Goal: Task Accomplishment & Management: Manage account settings

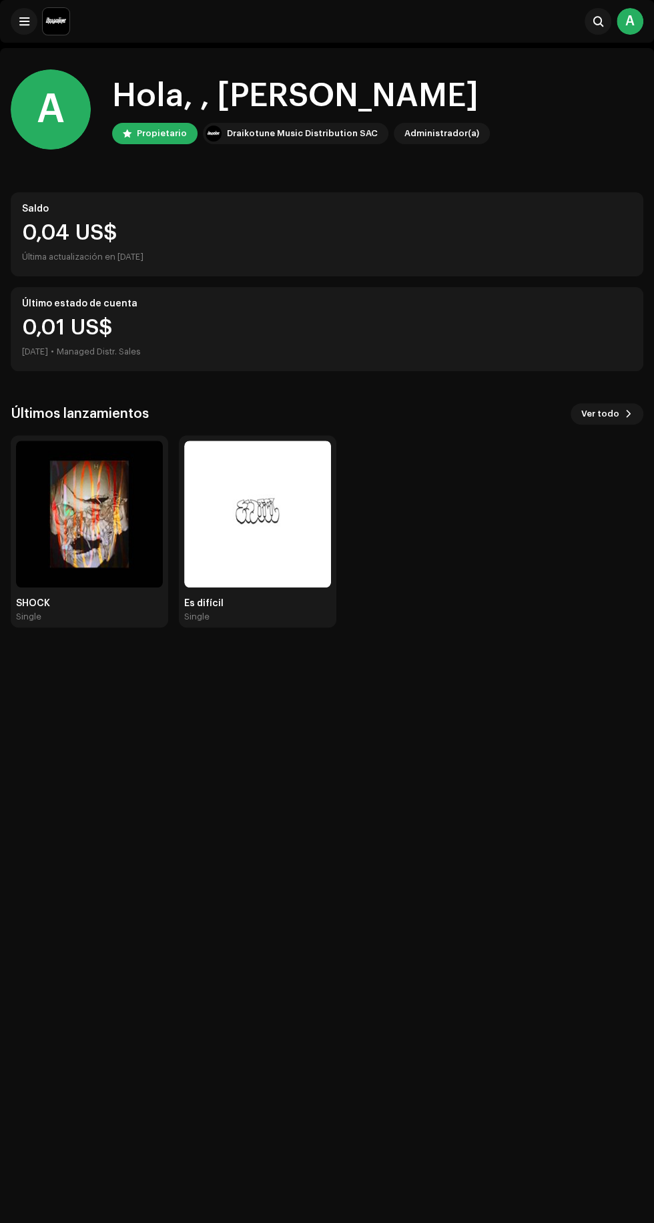
click at [515, 241] on div "0,04 US$" at bounding box center [327, 232] width 610 height 21
click at [67, 521] on img at bounding box center [89, 514] width 147 height 147
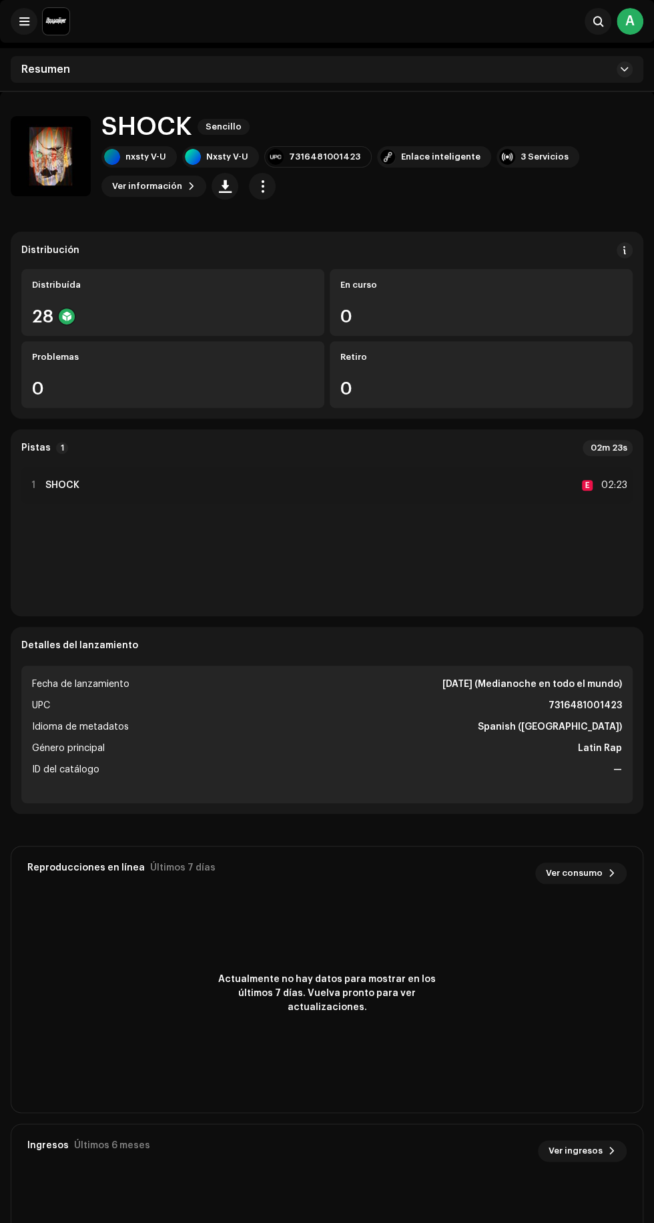
click at [634, 915] on div "Actualmente no hay datos para mostrar en los últimos 7 días. Vuelva pronto para…" at bounding box center [327, 993] width 632 height 187
click at [639, 926] on div "Actualmente no hay datos para mostrar en los últimos 7 días. Vuelva pronto para…" at bounding box center [327, 993] width 632 height 187
click at [157, 183] on span "Ver información" at bounding box center [147, 186] width 70 height 27
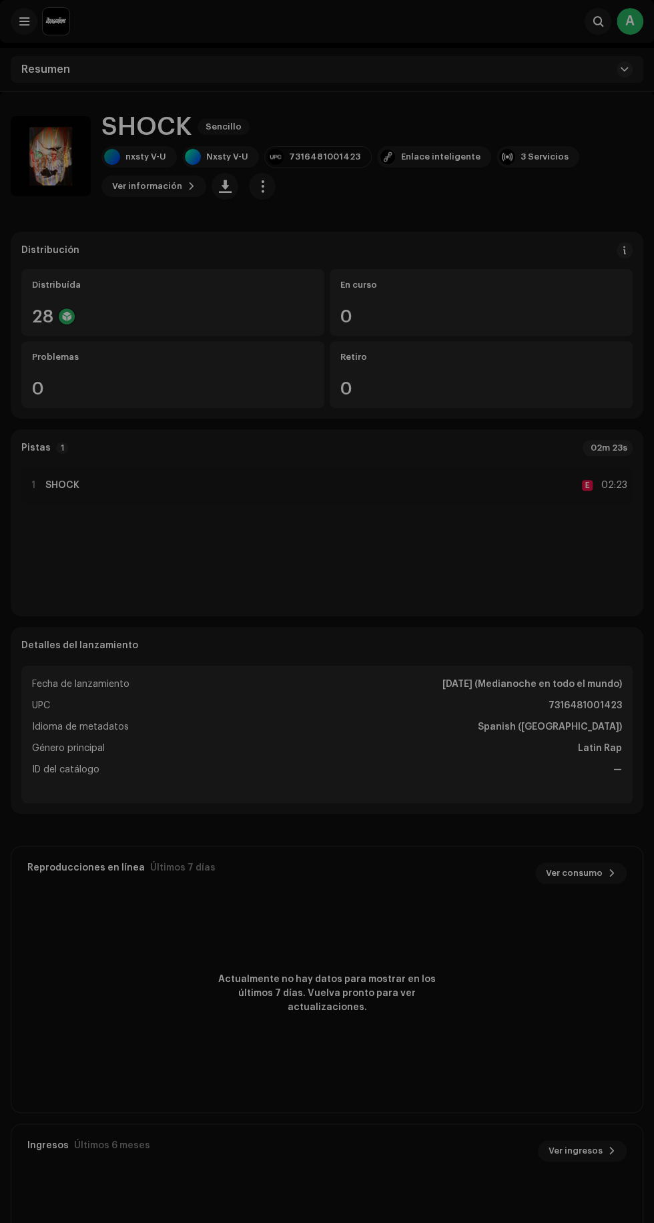
click at [61, 488] on div "SHOCK 2922879 Metadatos Distribución Idioma de metadatos Spanish (Latin America…" at bounding box center [327, 611] width 654 height 1223
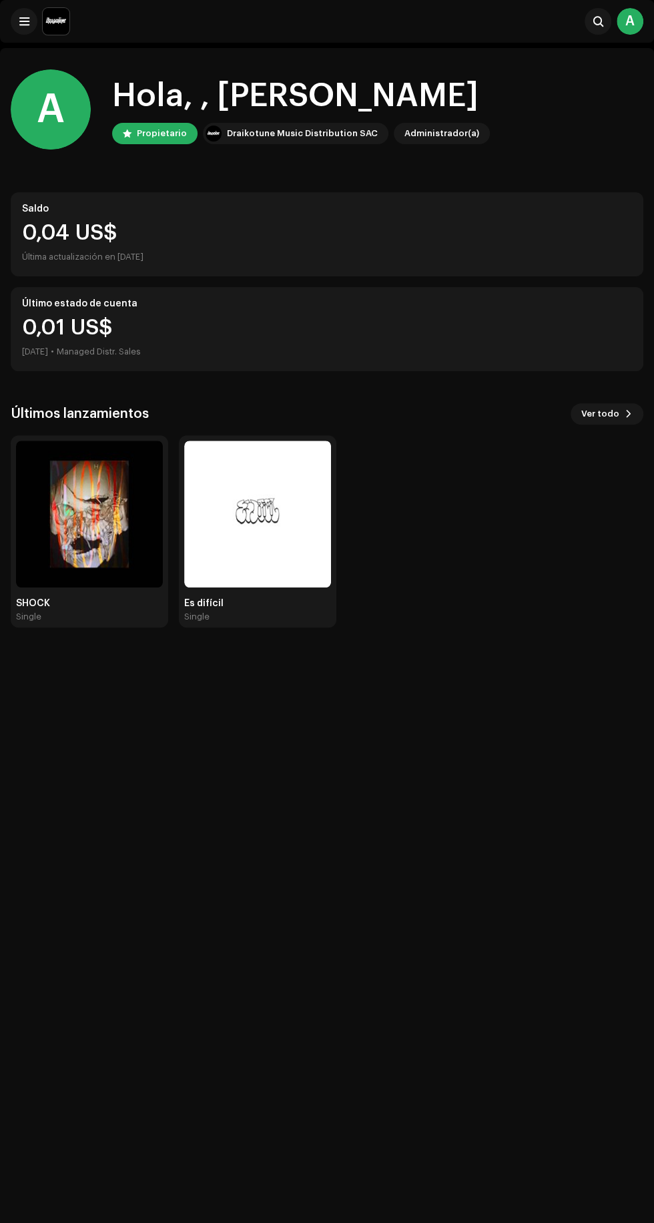
click at [253, 526] on img at bounding box center [257, 514] width 147 height 147
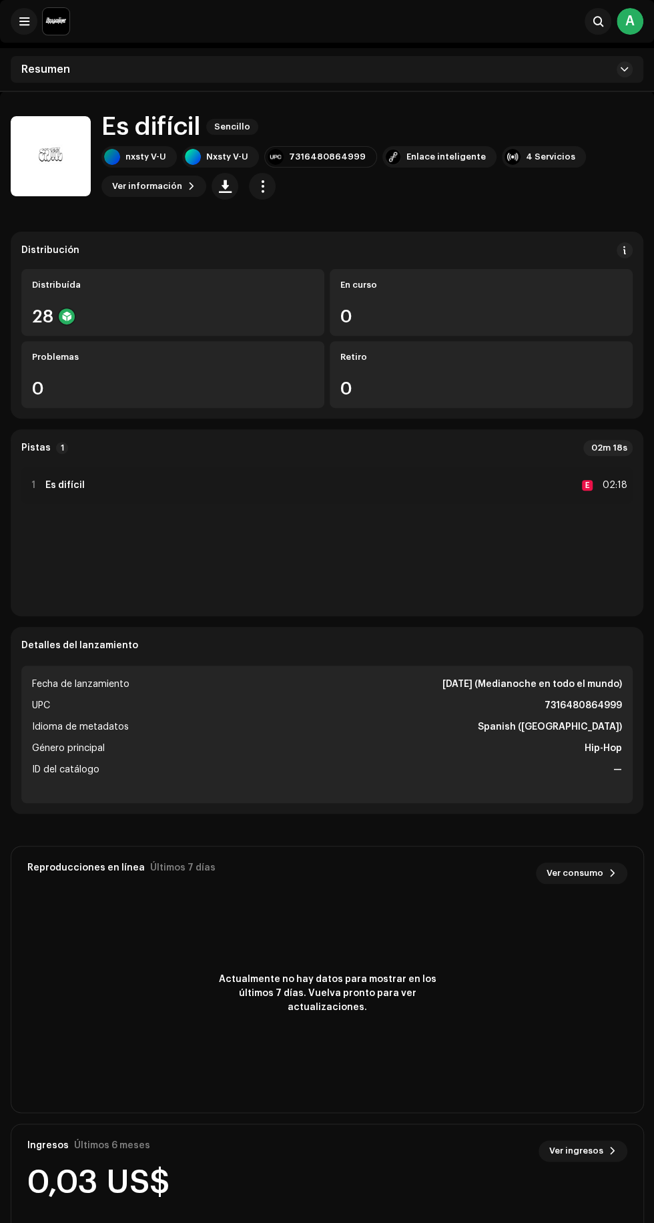
click at [256, 190] on span "button" at bounding box center [262, 186] width 13 height 11
click at [324, 244] on div "Editar" at bounding box center [318, 245] width 124 height 11
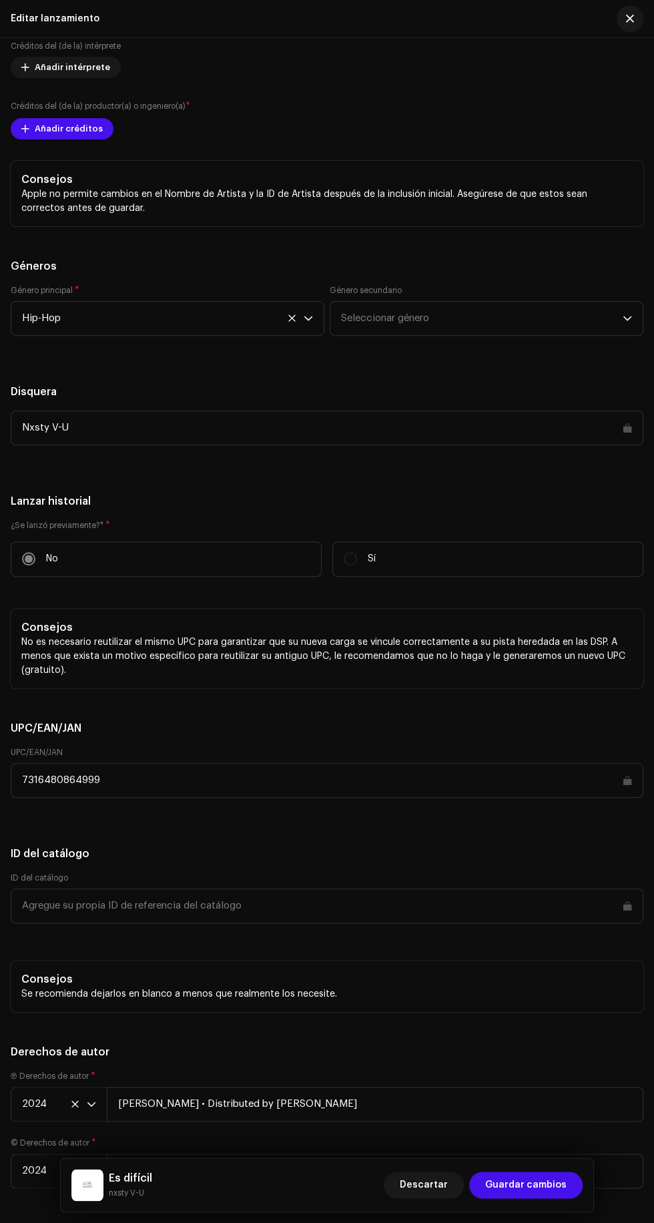
scroll to position [2079, 0]
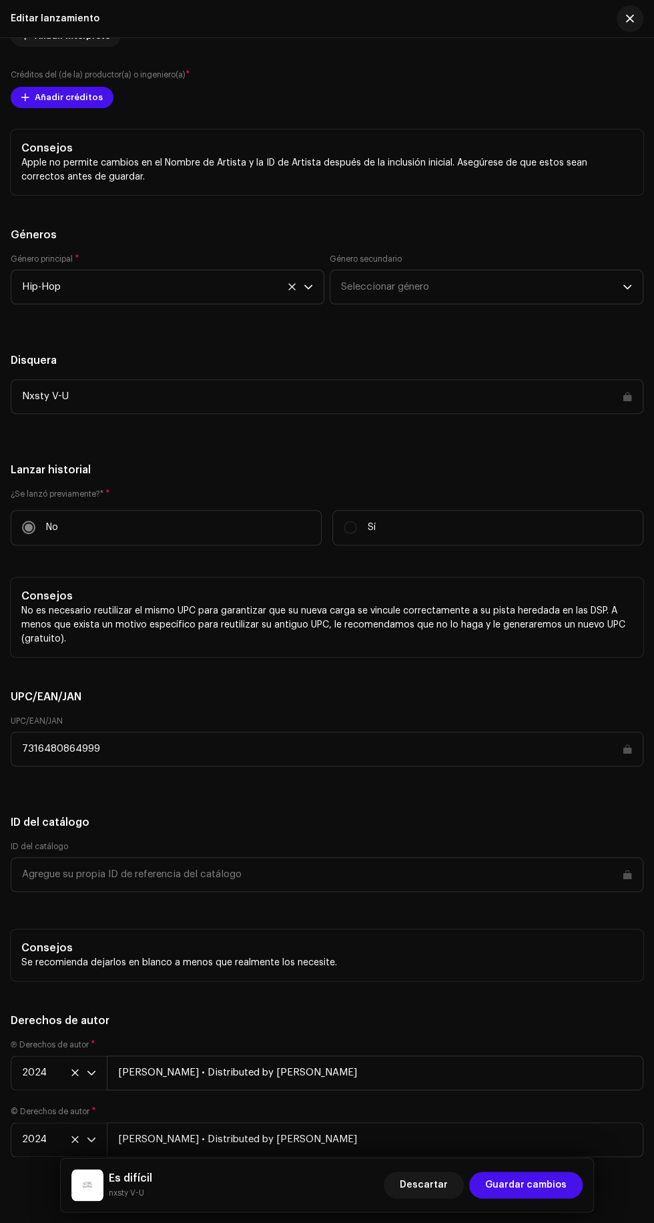
click at [24, 103] on span at bounding box center [25, 97] width 8 height 11
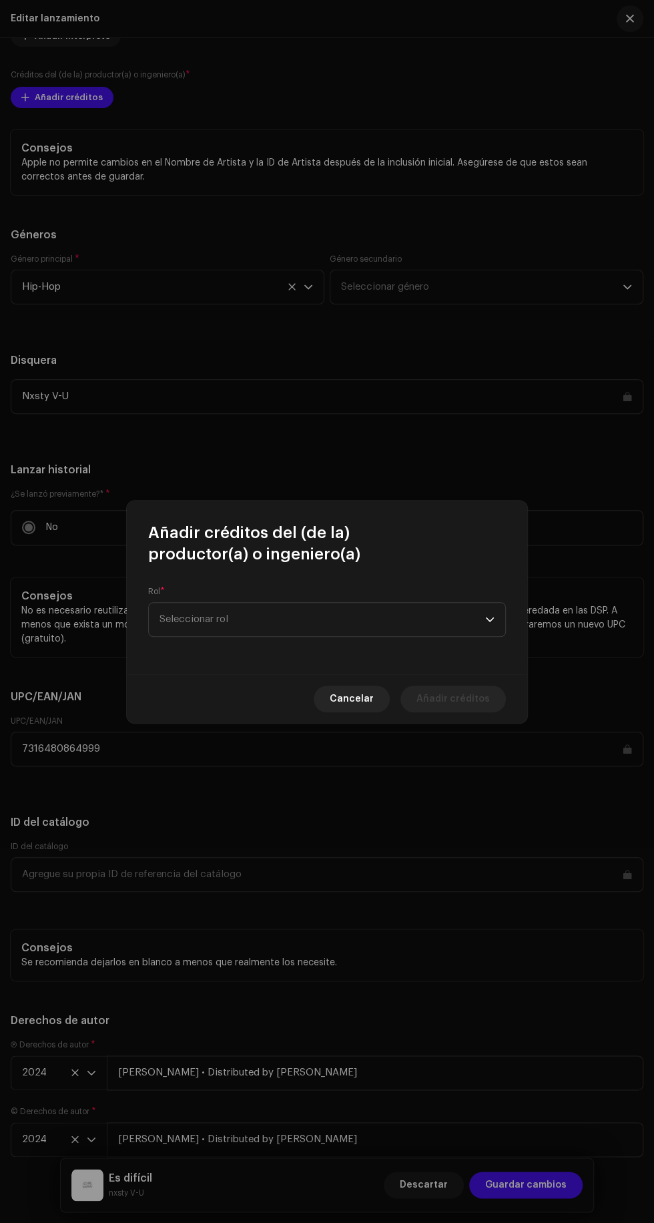
click at [380, 619] on span "Seleccionar rol" at bounding box center [323, 619] width 326 height 33
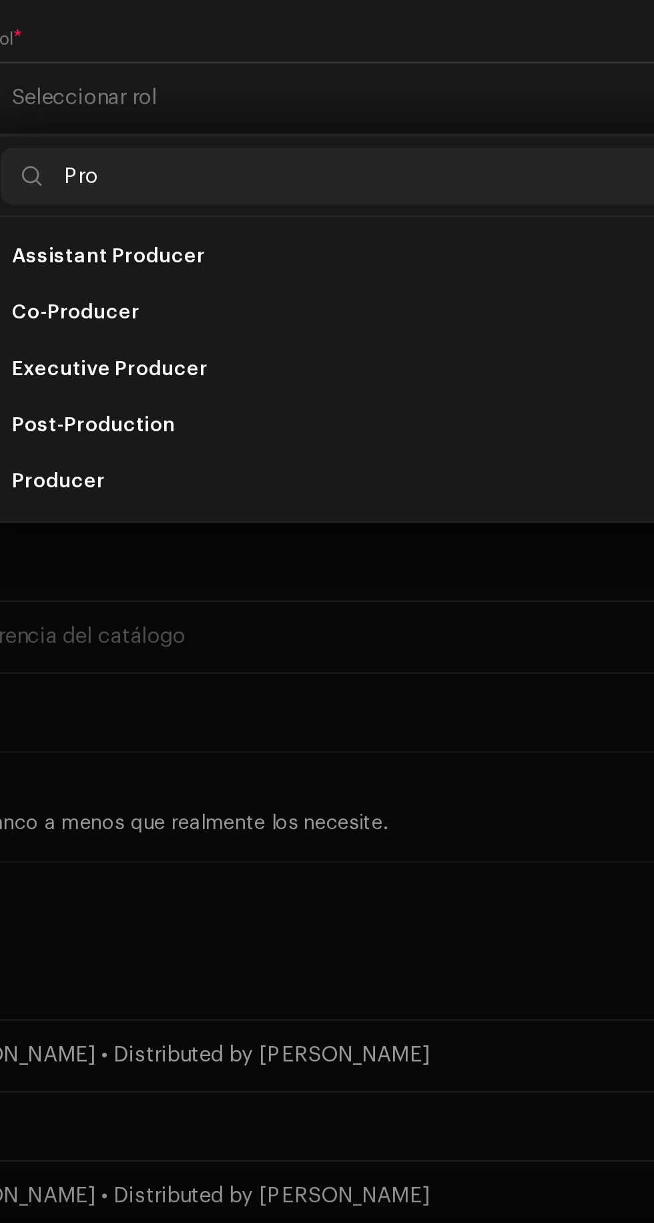
type input "Pro"
click at [230, 803] on li "Producer" at bounding box center [327, 801] width 346 height 27
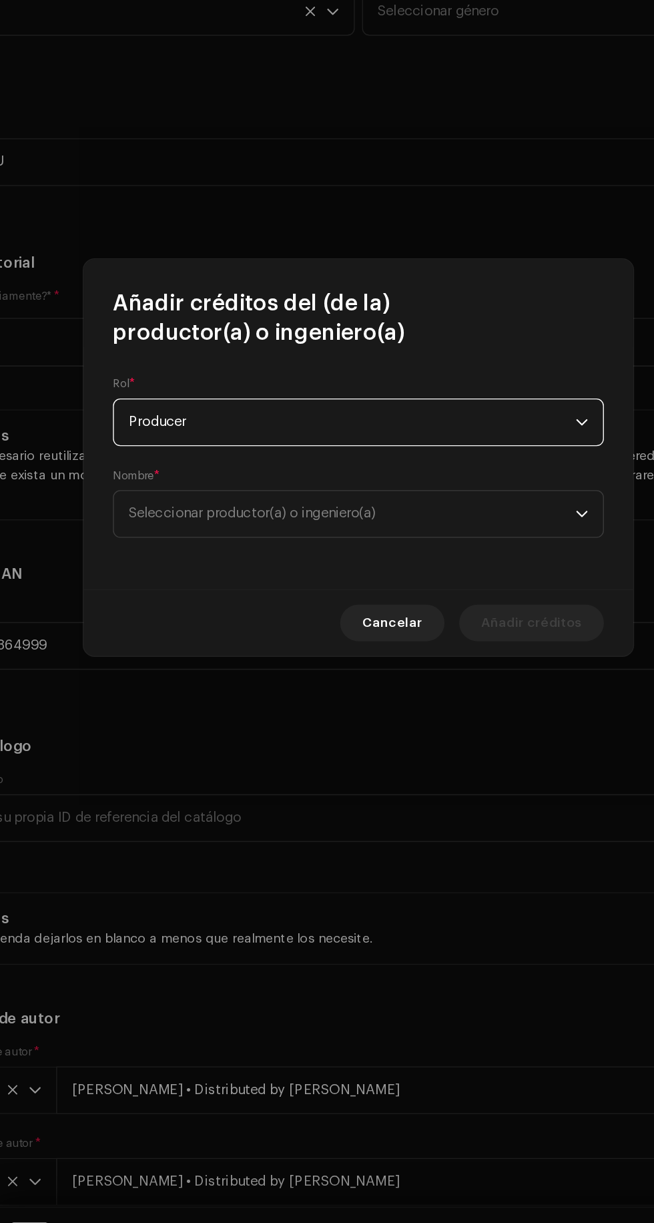
click at [447, 650] on span "Seleccionar productor(a) o ingeniero(a)" at bounding box center [323, 652] width 326 height 33
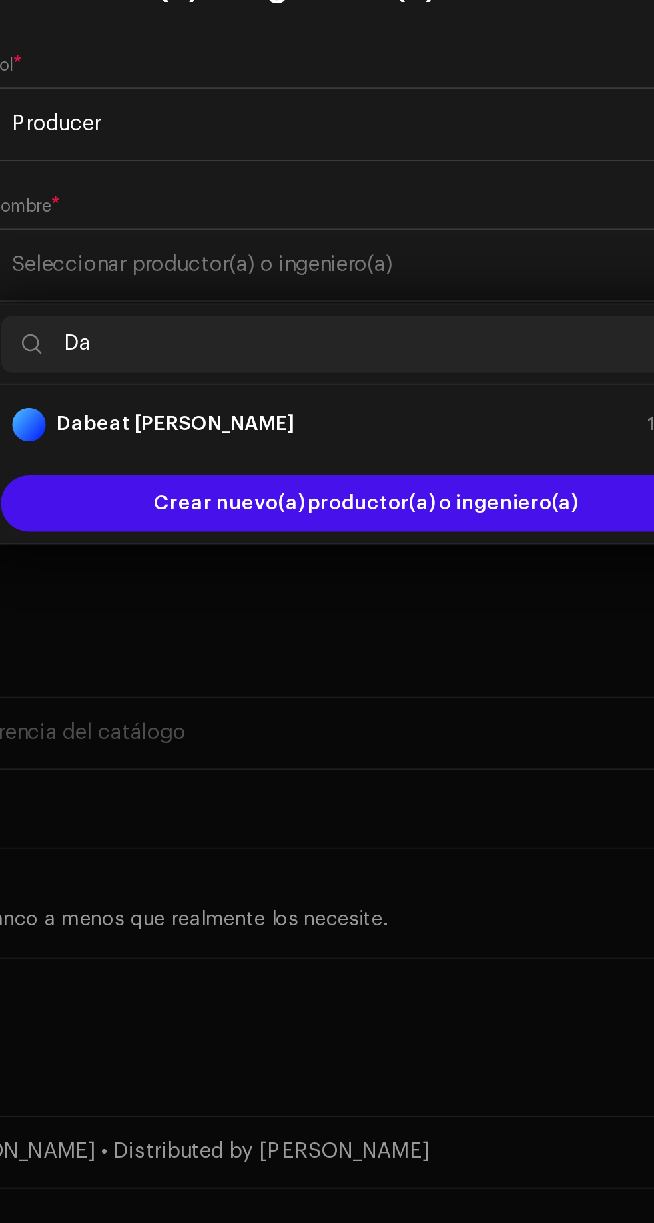
type input "Da"
click at [349, 733] on div "Dabeat cruz 1614772" at bounding box center [327, 729] width 335 height 16
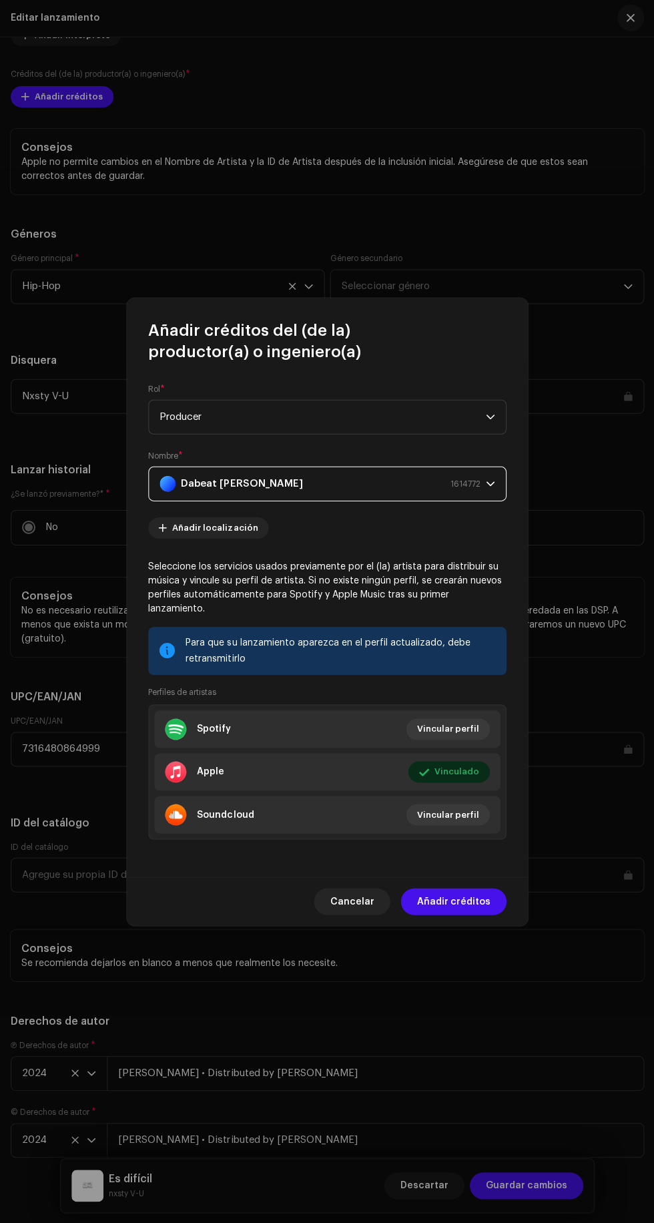
click at [477, 913] on span "Añadir créditos" at bounding box center [453, 901] width 73 height 27
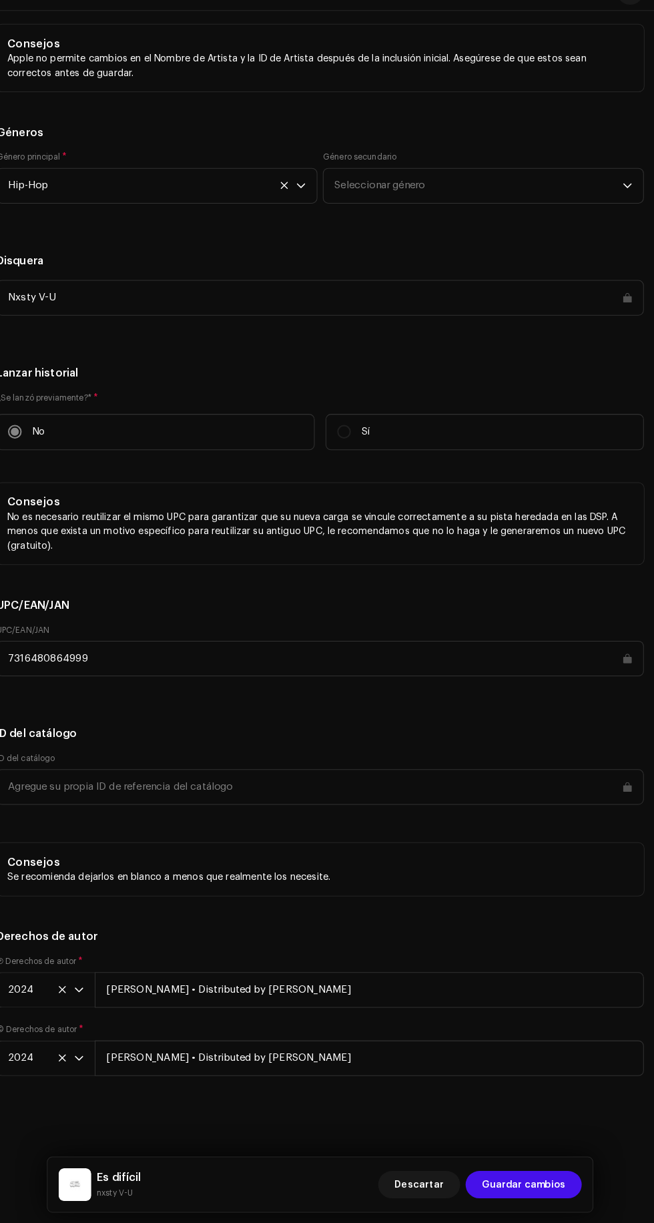
scroll to position [3189, 0]
click at [554, 1185] on span "Guardar cambios" at bounding box center [525, 1185] width 81 height 27
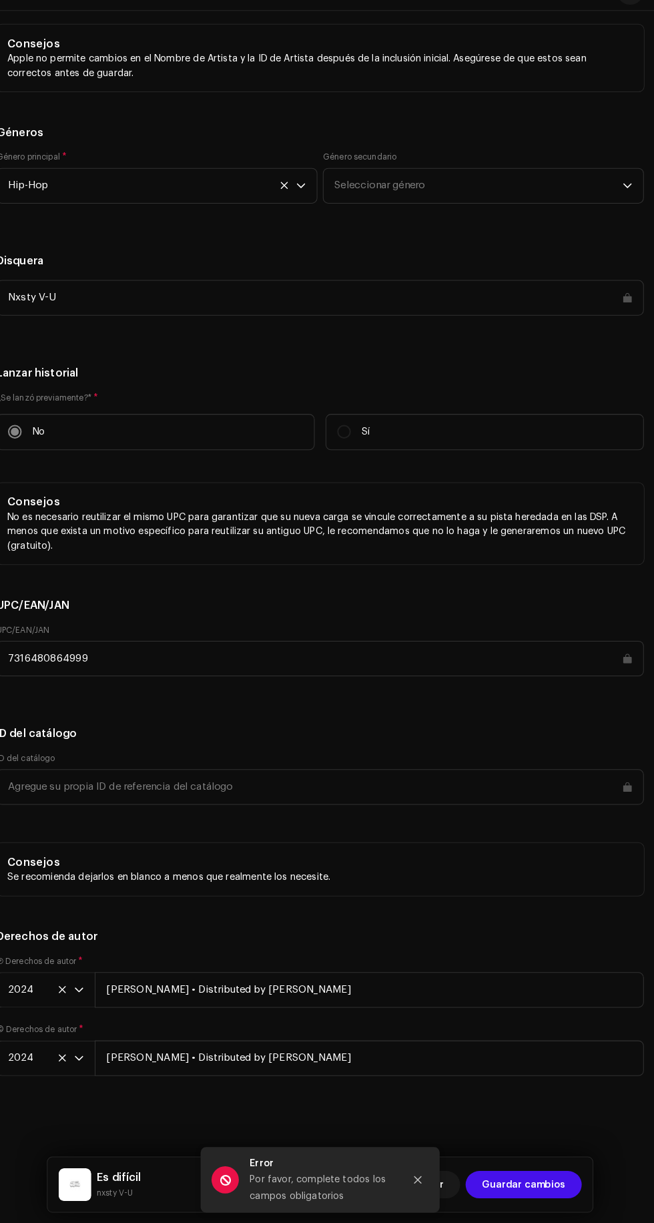
scroll to position [2831, 0]
click at [436, 1185] on div "Error Por favor, complete todos los campos obligatorios" at bounding box center [327, 1181] width 234 height 64
click at [437, 1189] on div "Error Por favor, complete todos los campos obligatorios" at bounding box center [327, 1181] width 234 height 64
click at [422, 1181] on icon "Close" at bounding box center [422, 1180] width 7 height 7
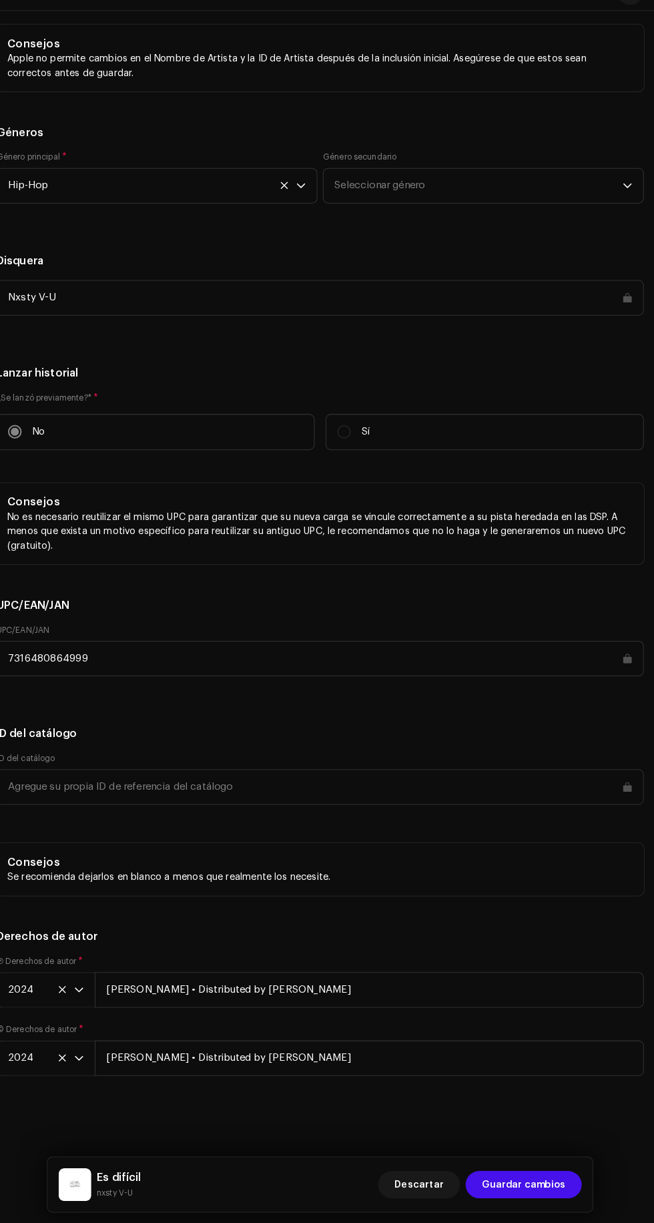
click at [552, 1185] on span "Guardar cambios" at bounding box center [525, 1185] width 81 height 27
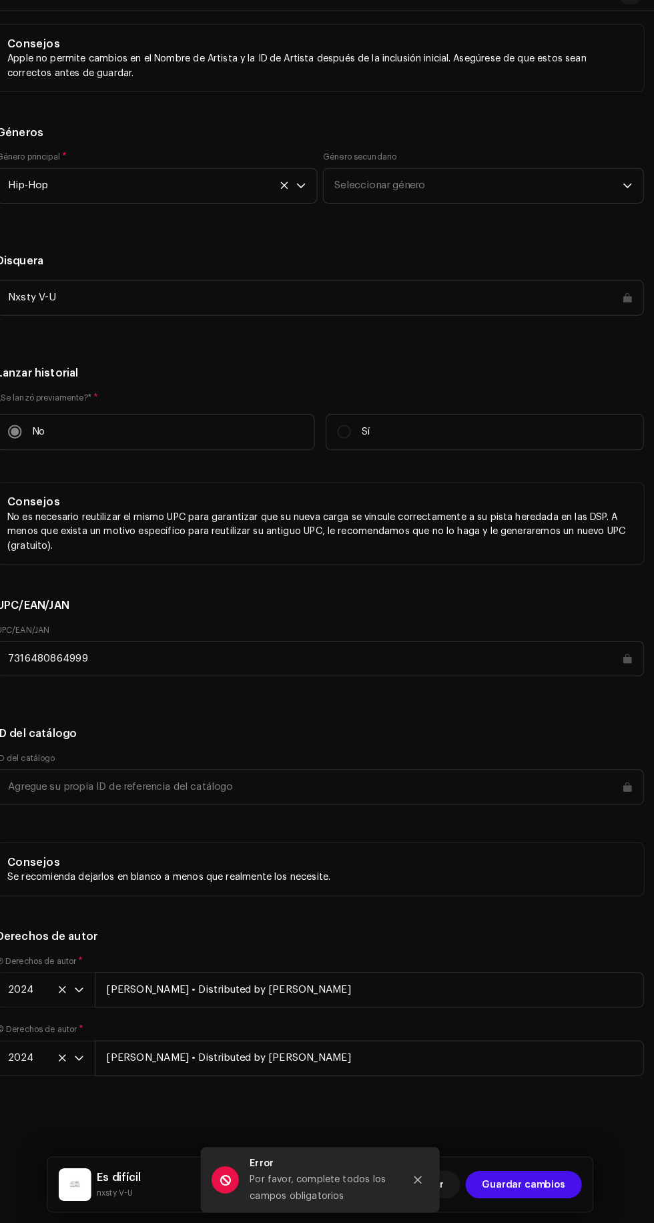
scroll to position [186, 0]
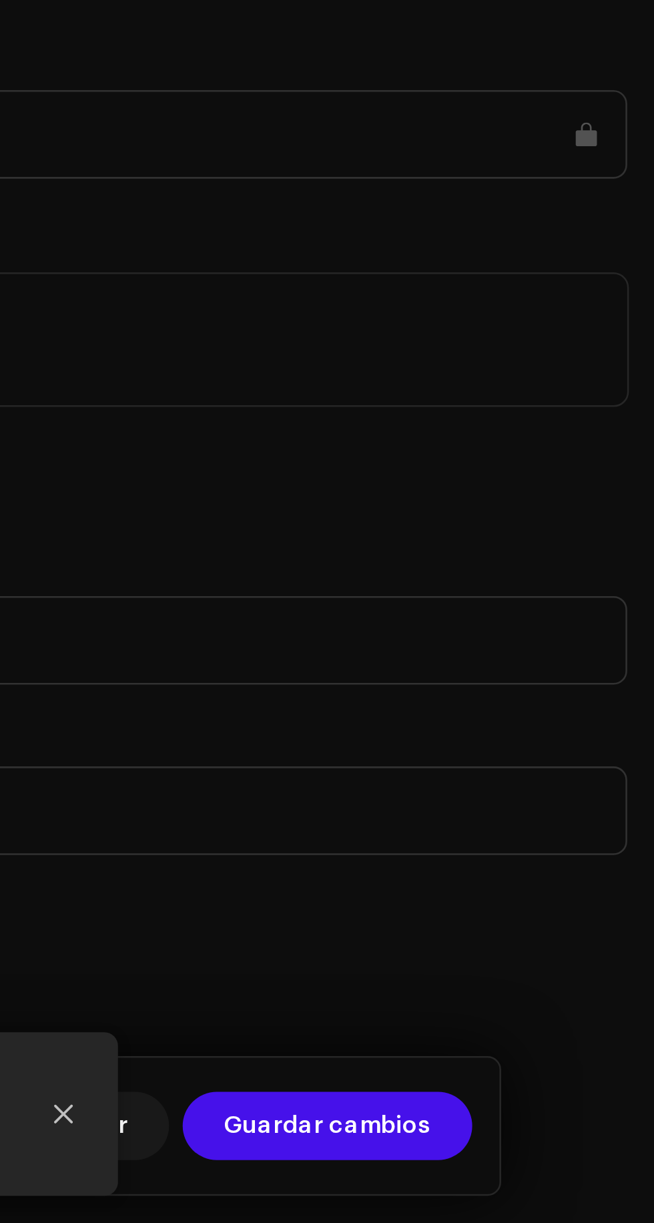
click at [592, 1186] on div "Es difícil nxsty V-U Descartar Guardar cambios" at bounding box center [327, 1185] width 533 height 53
click at [556, 1185] on span "Guardar cambios" at bounding box center [525, 1185] width 81 height 27
click at [547, 1183] on span "Guardar cambios" at bounding box center [525, 1185] width 81 height 27
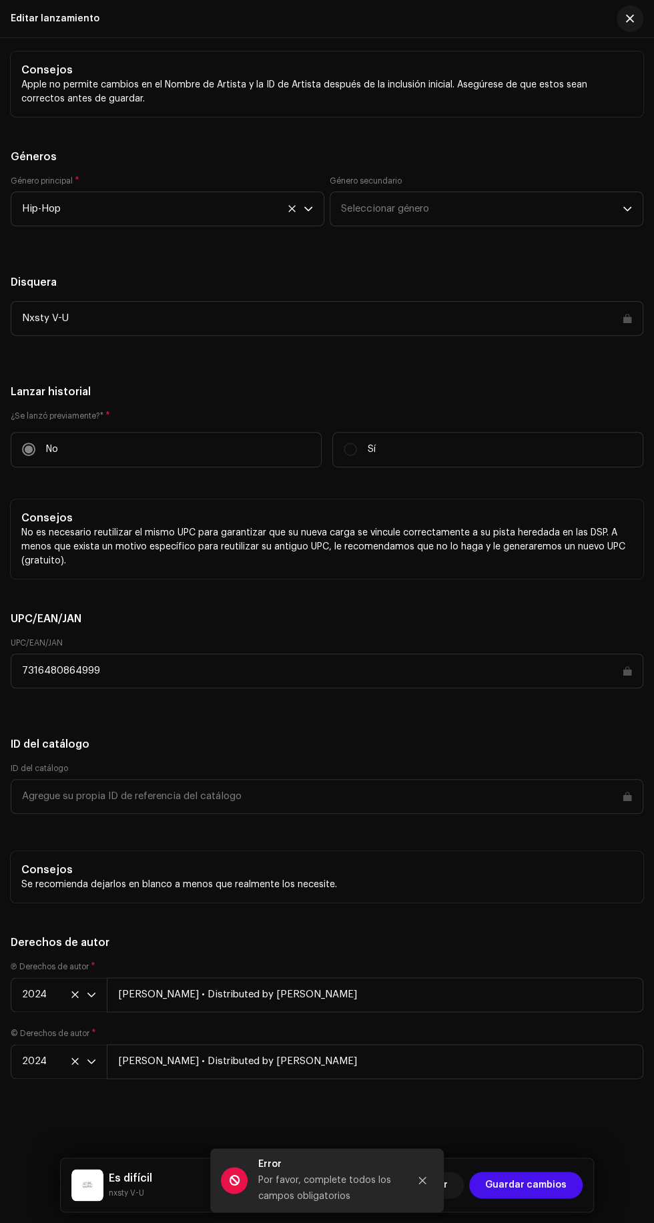
scroll to position [2598, 0]
click at [605, 226] on span "Seleccionar género" at bounding box center [482, 208] width 282 height 33
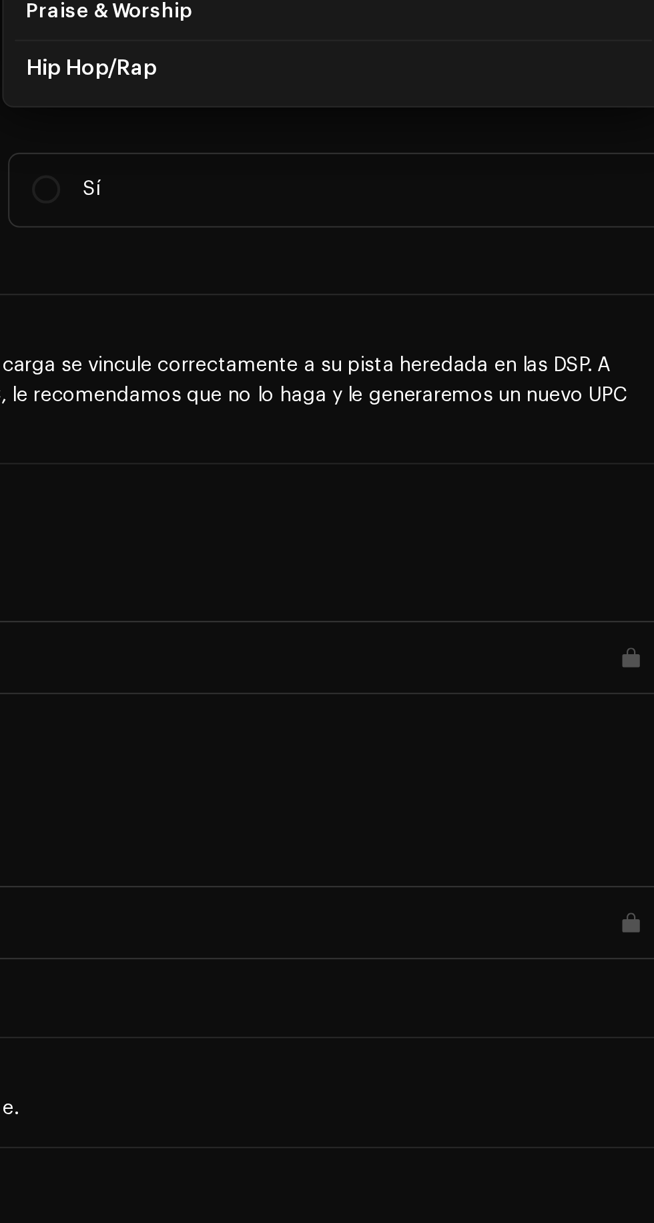
type input "Hip"
click at [459, 406] on li "Hip Hop/Rap" at bounding box center [487, 392] width 302 height 27
click at [390, 397] on span "Hip Hop/Rap" at bounding box center [371, 392] width 61 height 10
click at [397, 397] on span "Hip Hop/Rap" at bounding box center [371, 392] width 61 height 10
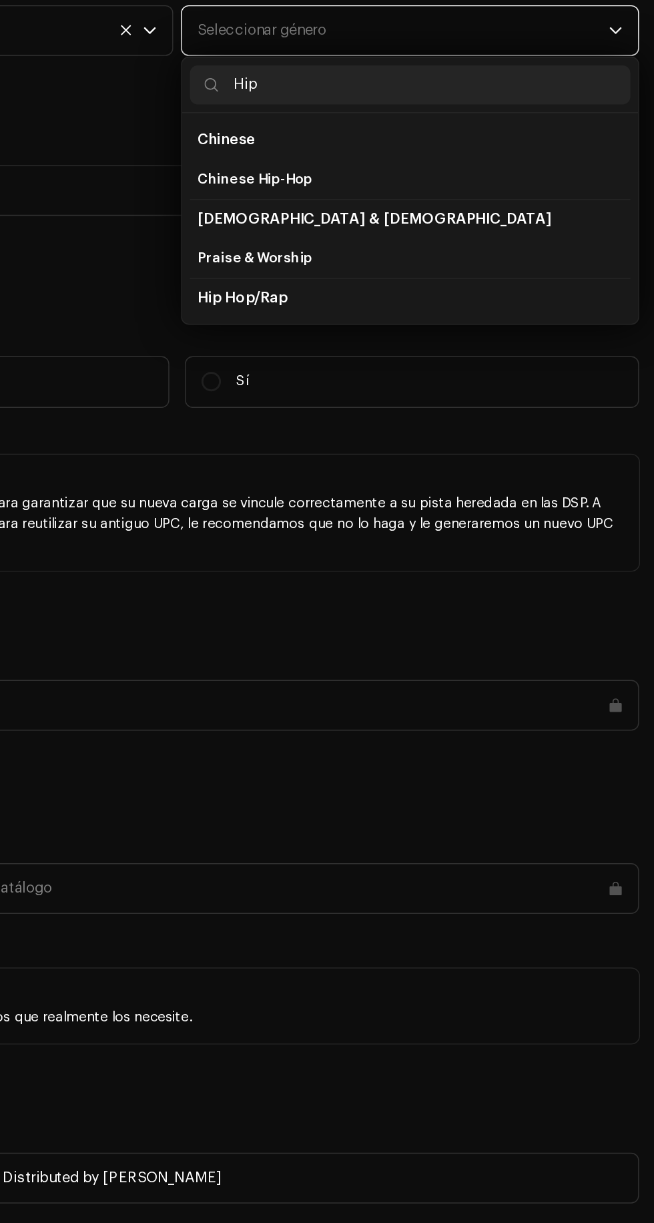
scroll to position [163, 0]
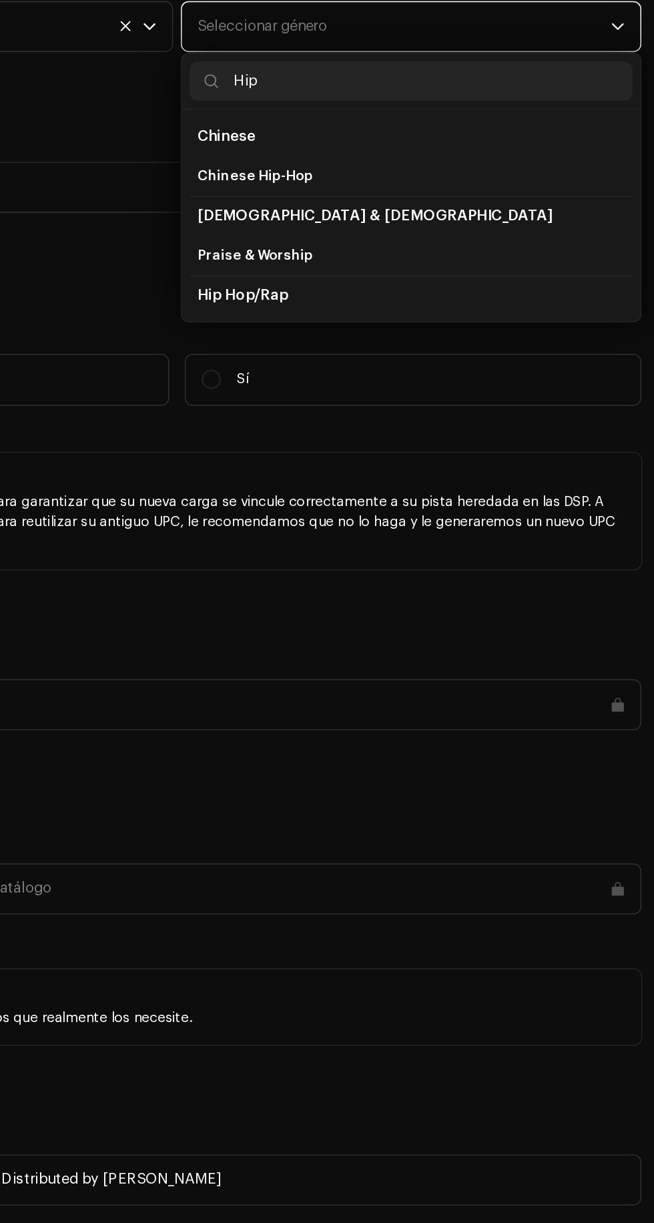
click at [387, 397] on span "Hip Hop/Rap" at bounding box center [371, 392] width 61 height 10
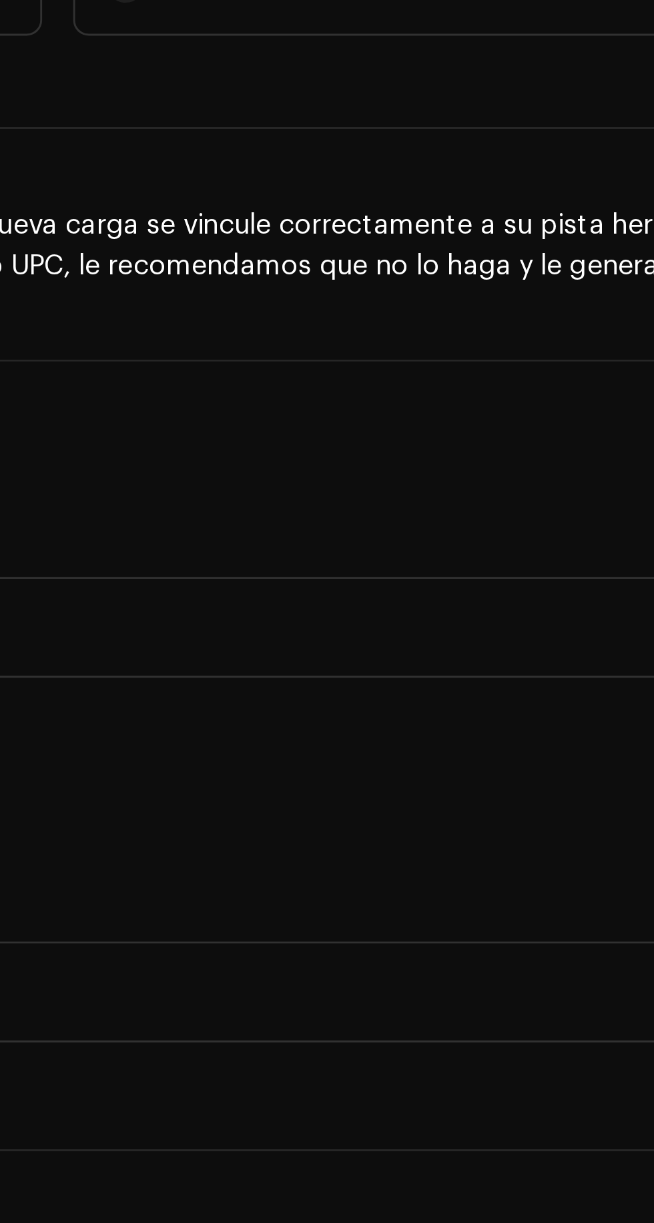
click at [397, 397] on span "Hip Hop/Rap" at bounding box center [371, 392] width 61 height 10
click at [394, 397] on span "Hip Hop/Rap" at bounding box center [371, 392] width 61 height 10
click at [372, 397] on span "Hip Hop/Rap" at bounding box center [371, 392] width 61 height 10
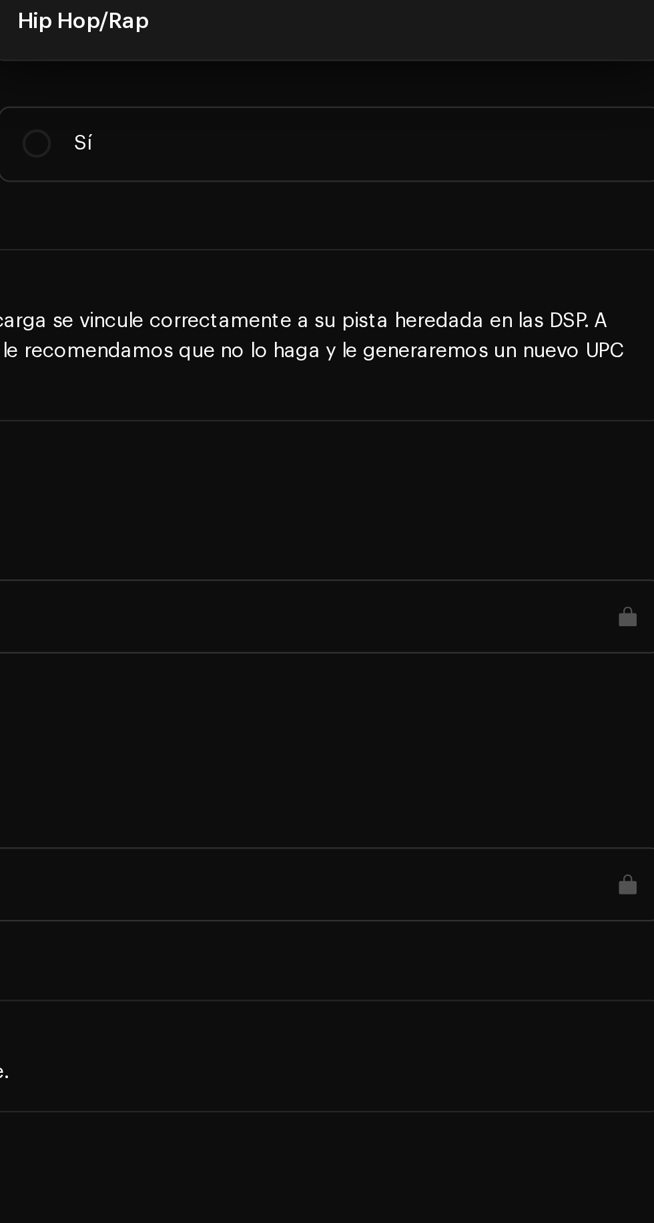
click at [286, 336] on div "Nxsty V-U" at bounding box center [327, 318] width 633 height 35
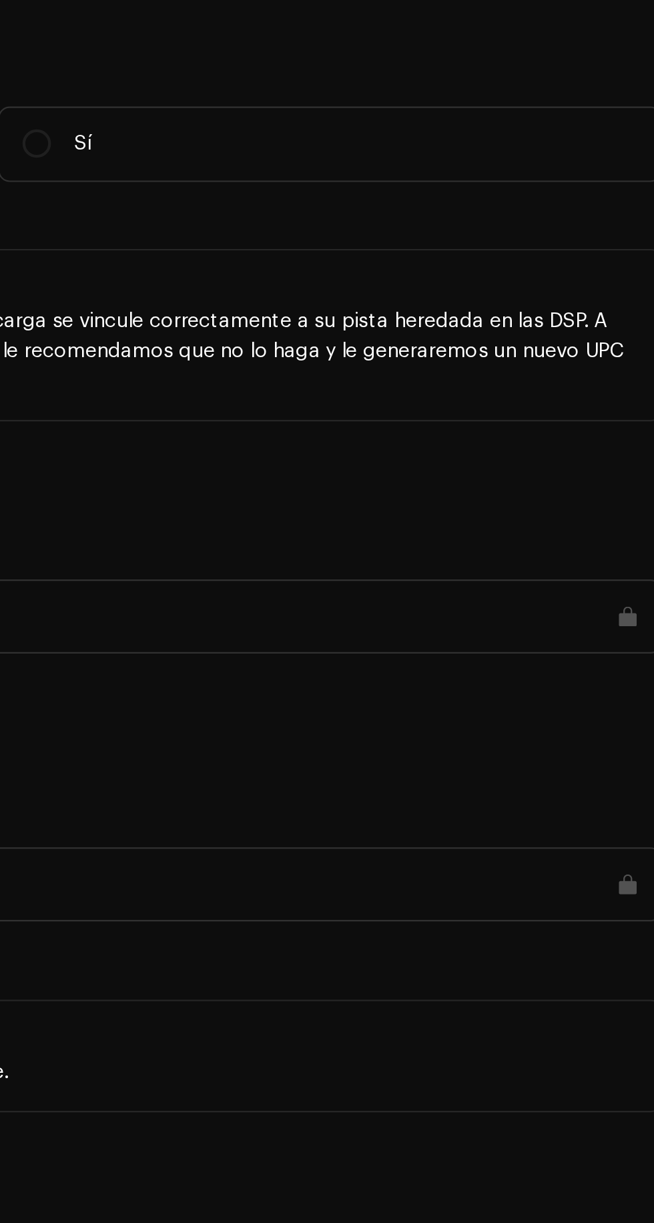
scroll to position [186, 0]
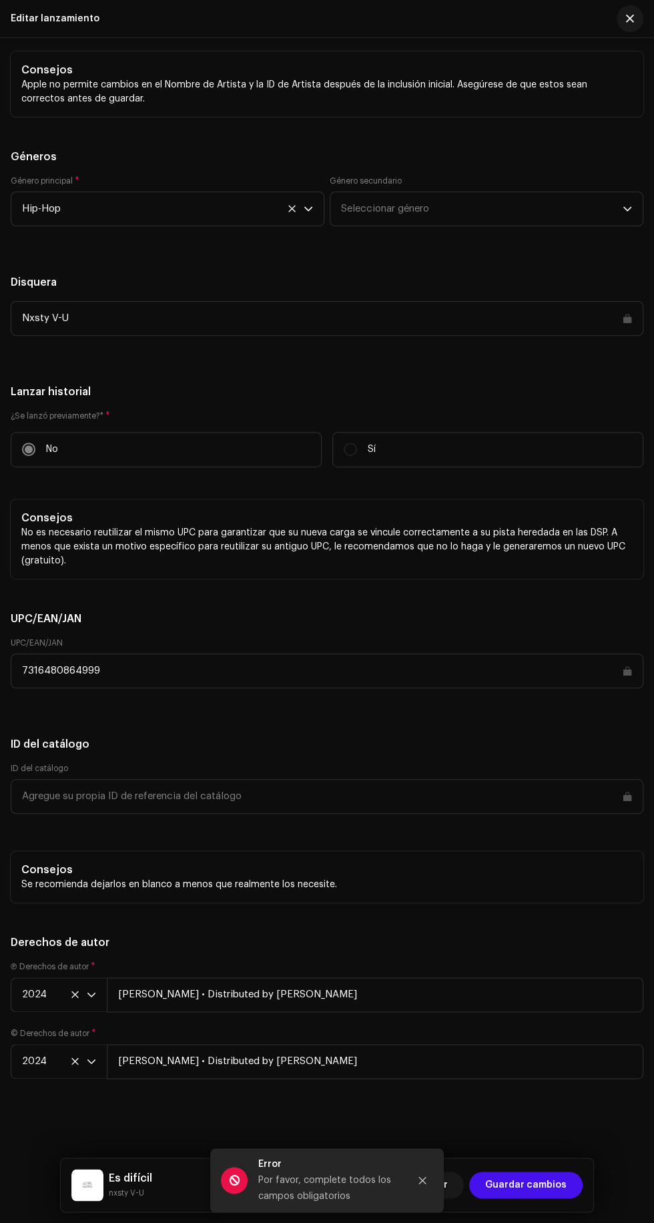
click at [514, 226] on span "Seleccionar género" at bounding box center [482, 208] width 282 height 33
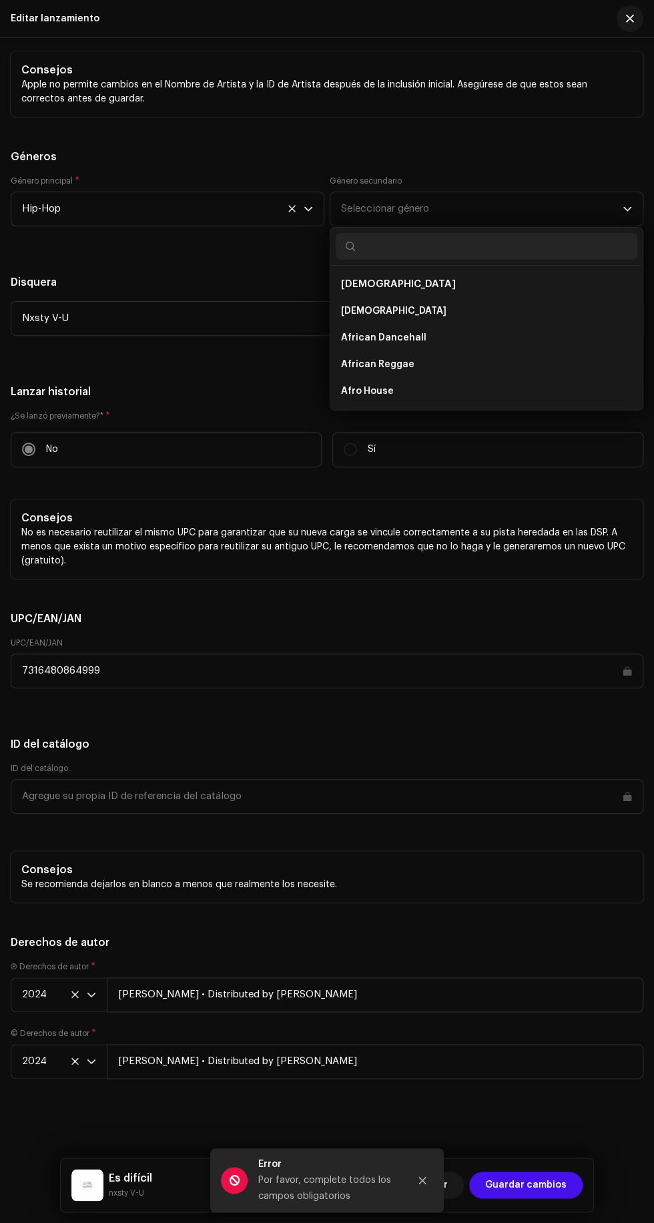
click at [520, 226] on span "Seleccionar género" at bounding box center [482, 208] width 282 height 33
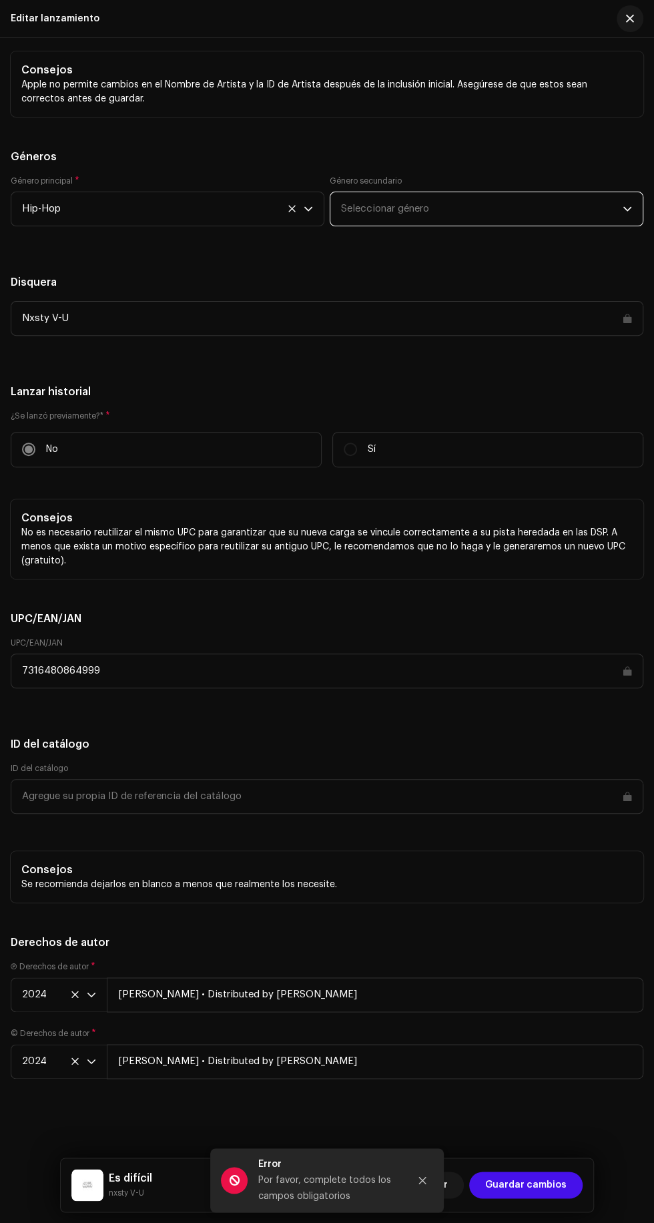
click at [570, 226] on span "Seleccionar género" at bounding box center [482, 208] width 282 height 33
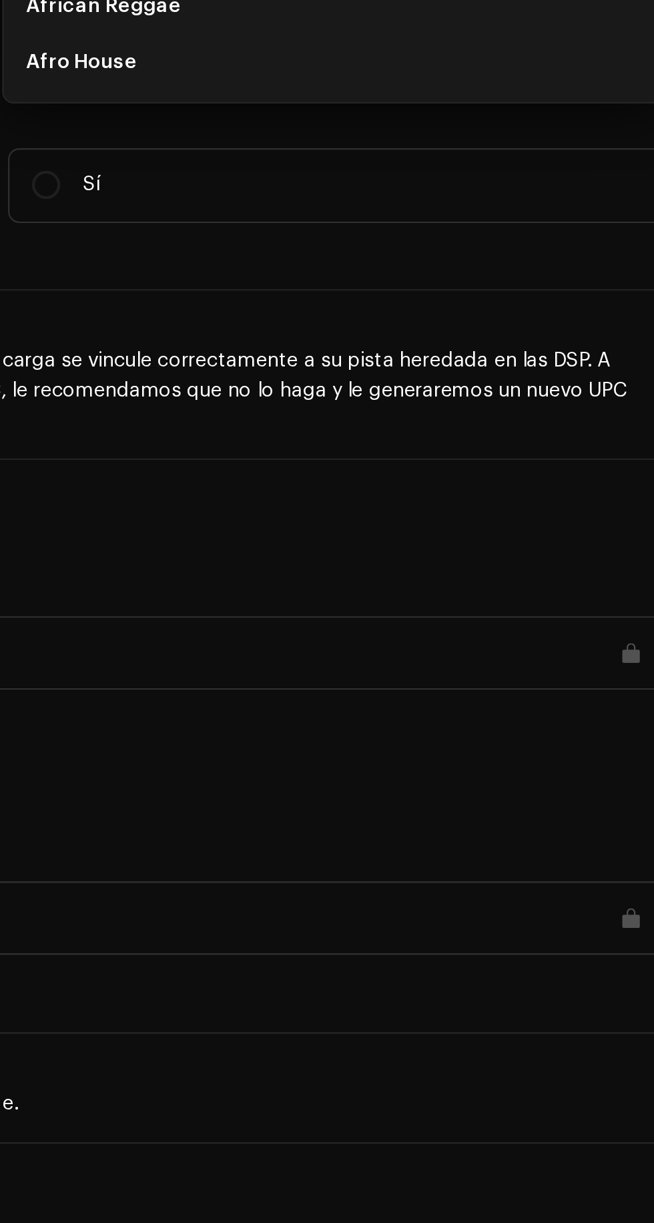
type input "H"
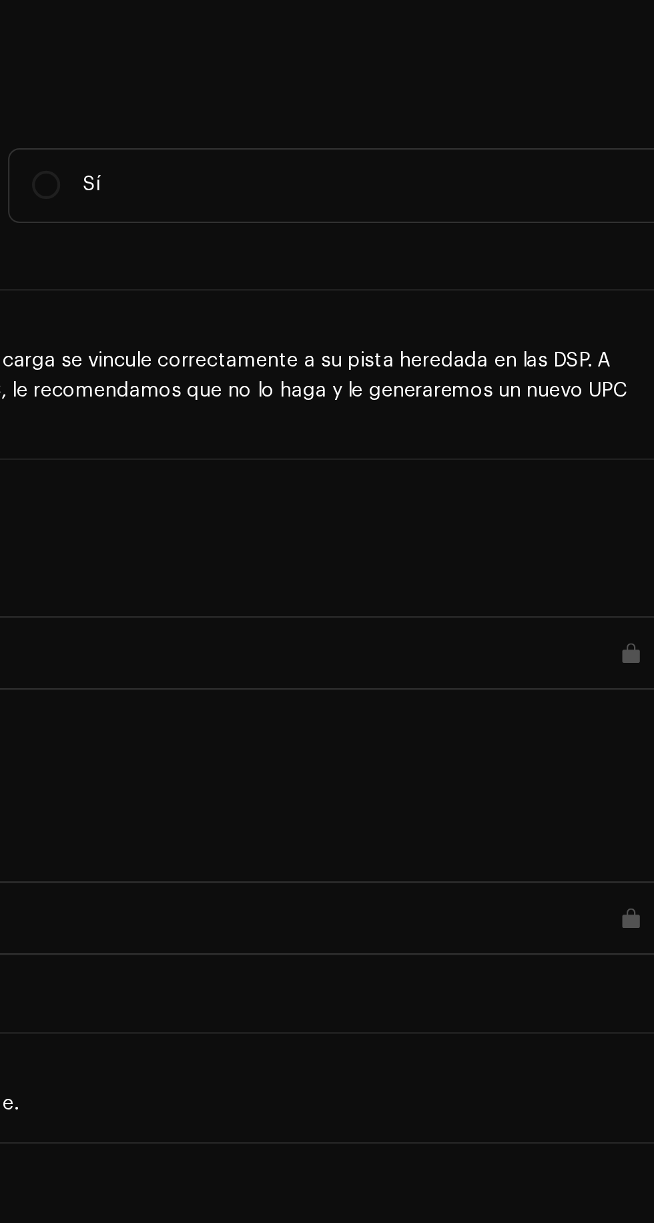
scroll to position [2636, 0]
click at [601, 226] on span "Seleccionar género" at bounding box center [482, 208] width 282 height 33
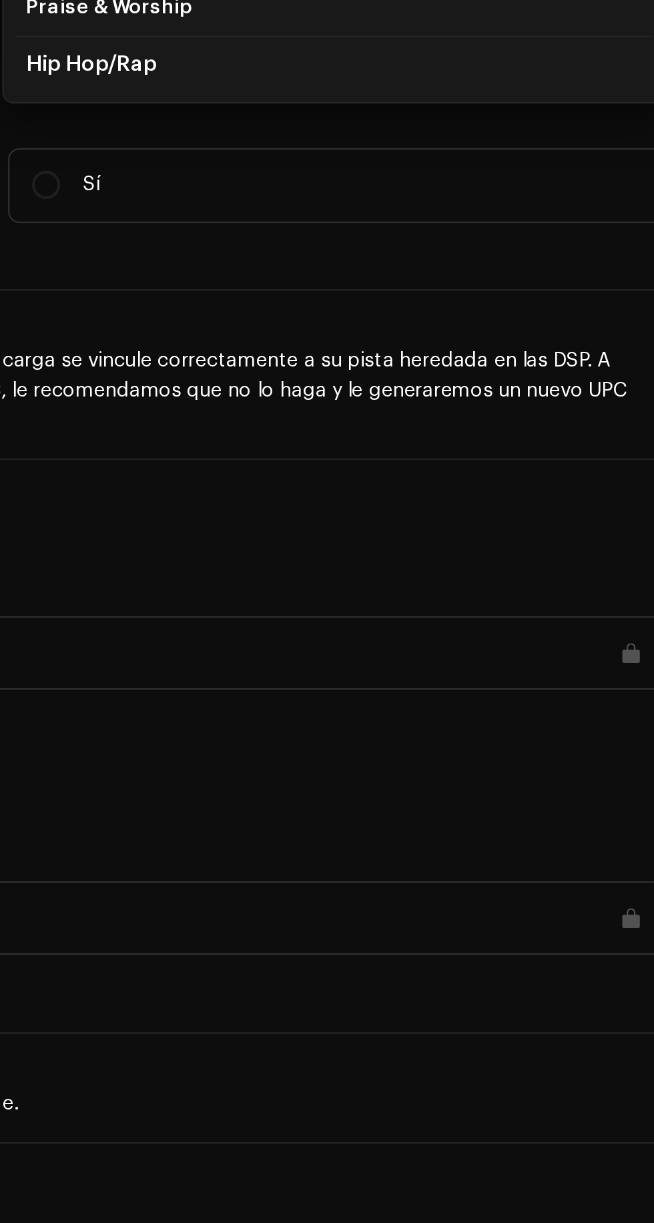
click at [398, 397] on span "Hip Hop/Rap" at bounding box center [371, 392] width 61 height 10
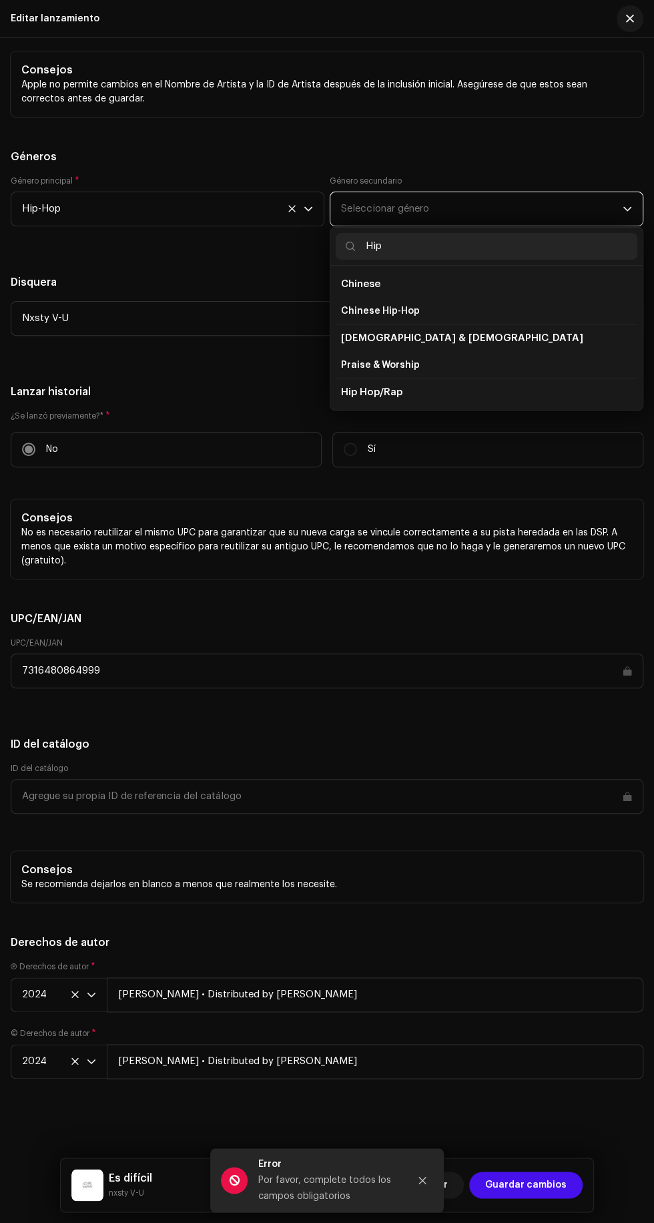
scroll to position [169, 0]
click at [394, 397] on span "Hip Hop/Rap" at bounding box center [371, 392] width 61 height 10
click at [482, 260] on input "Hip" at bounding box center [487, 246] width 302 height 27
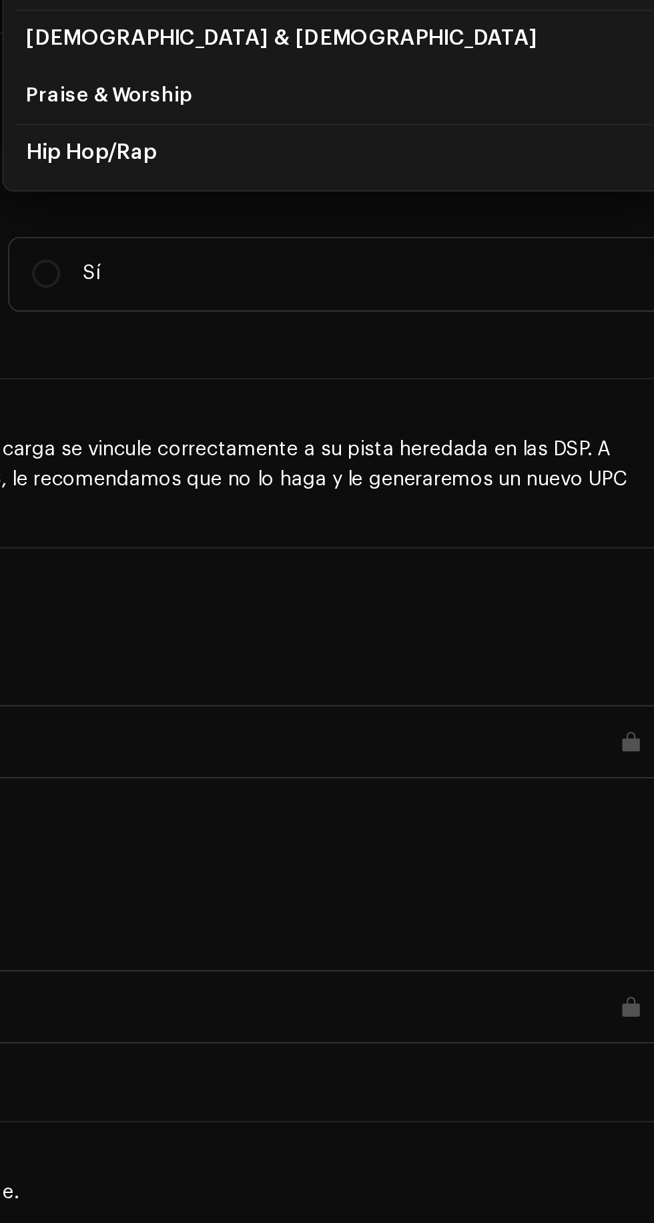
type input "H"
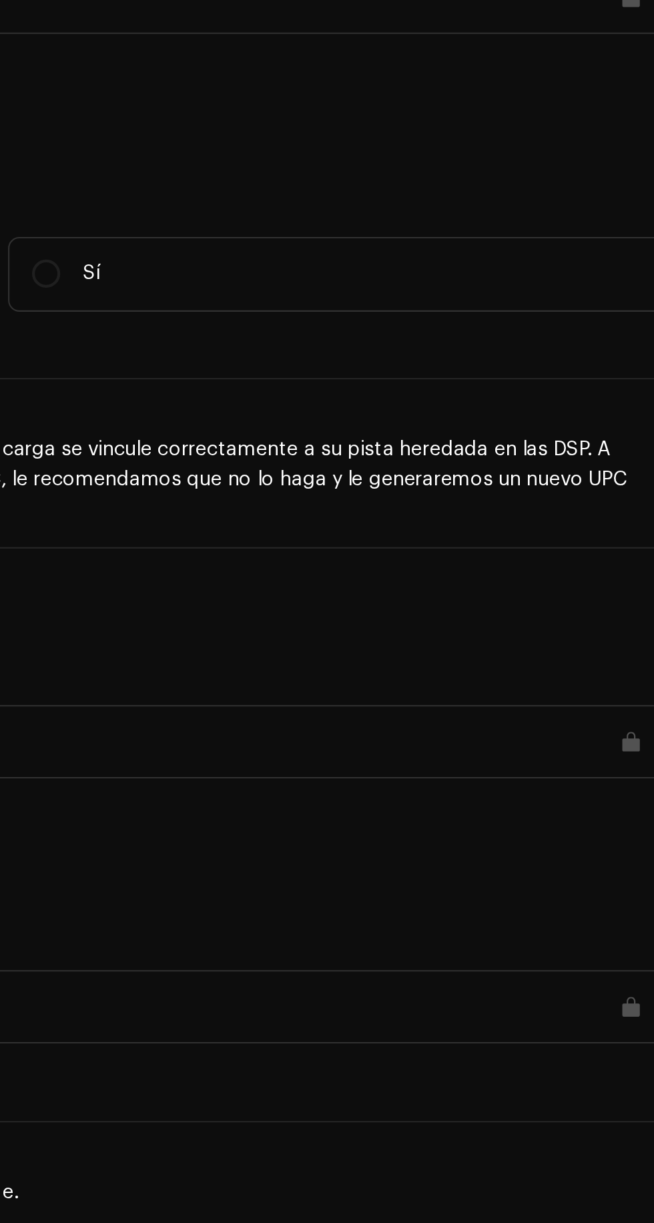
scroll to position [2588, 0]
click at [618, 226] on span "Seleccionar género" at bounding box center [482, 208] width 282 height 33
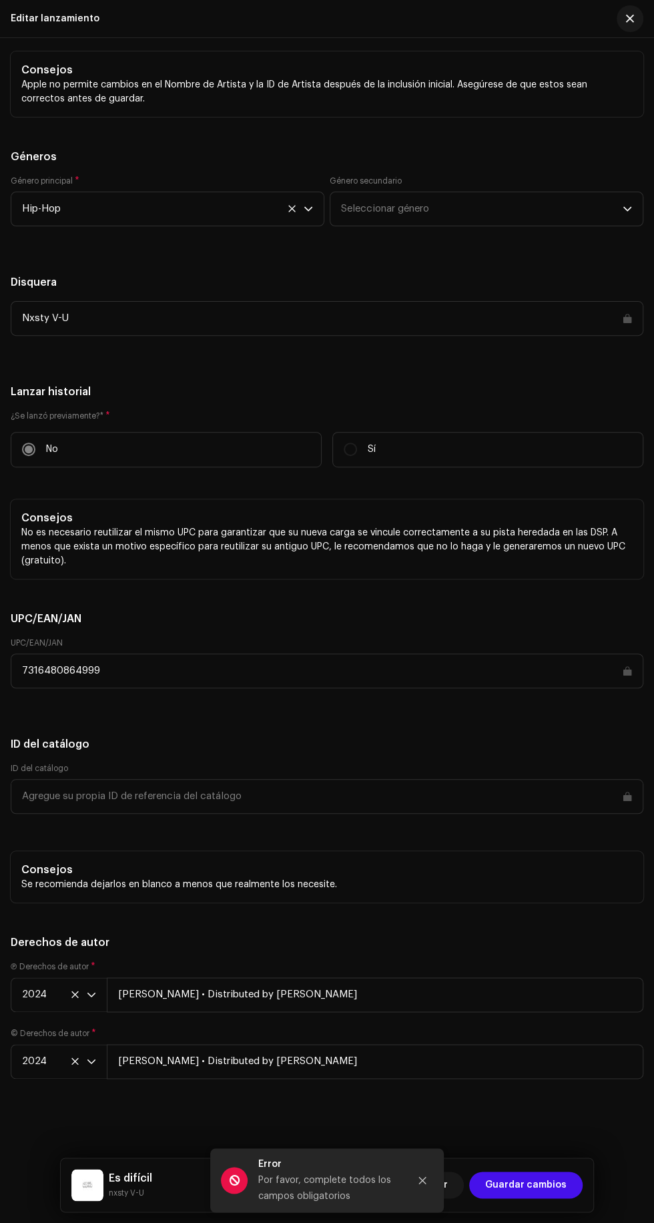
click at [611, 226] on span "Seleccionar género" at bounding box center [482, 208] width 282 height 33
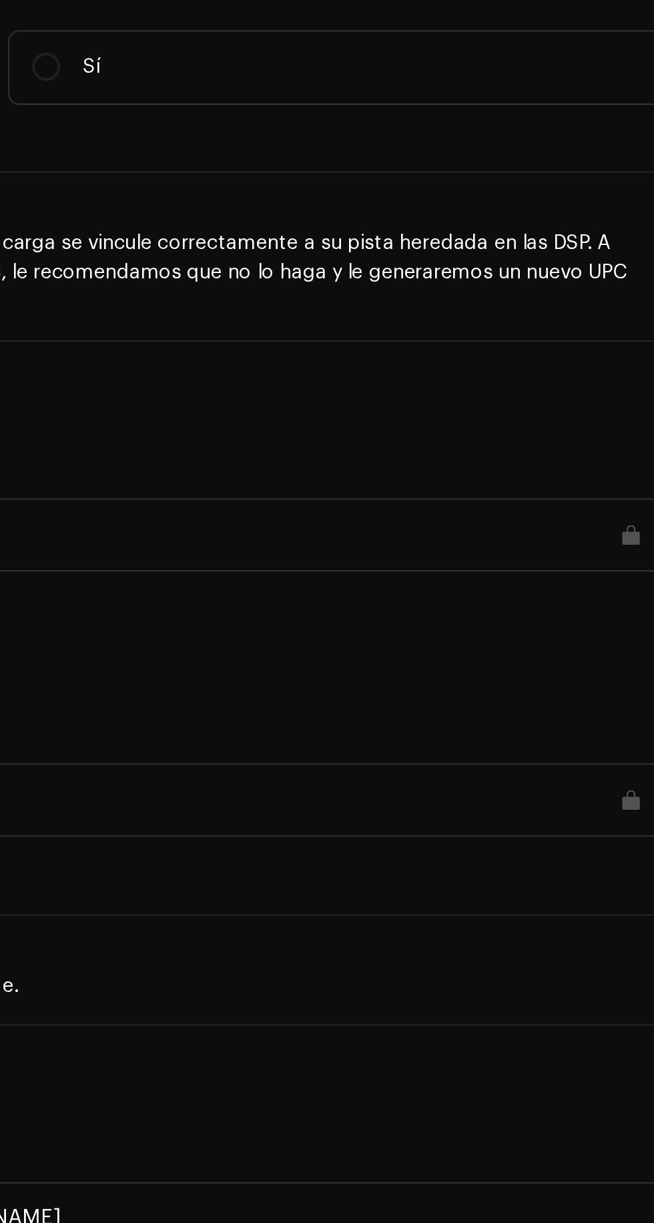
scroll to position [2485, 0]
click at [628, 214] on icon "dropdown trigger" at bounding box center [627, 208] width 9 height 9
type input "Lati"
click at [379, 318] on span "Latin Rap" at bounding box center [363, 311] width 44 height 13
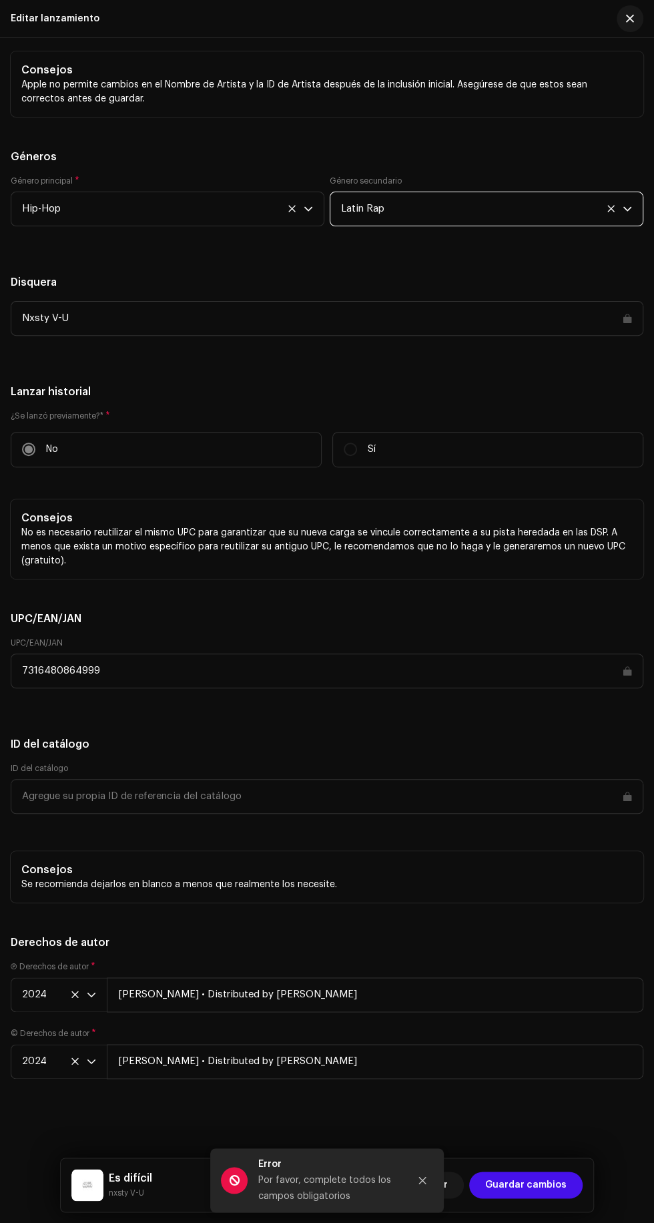
scroll to position [3189, 0]
click at [560, 1175] on span "Guardar cambios" at bounding box center [525, 1185] width 81 height 27
click at [433, 1183] on button "Close" at bounding box center [422, 1180] width 27 height 27
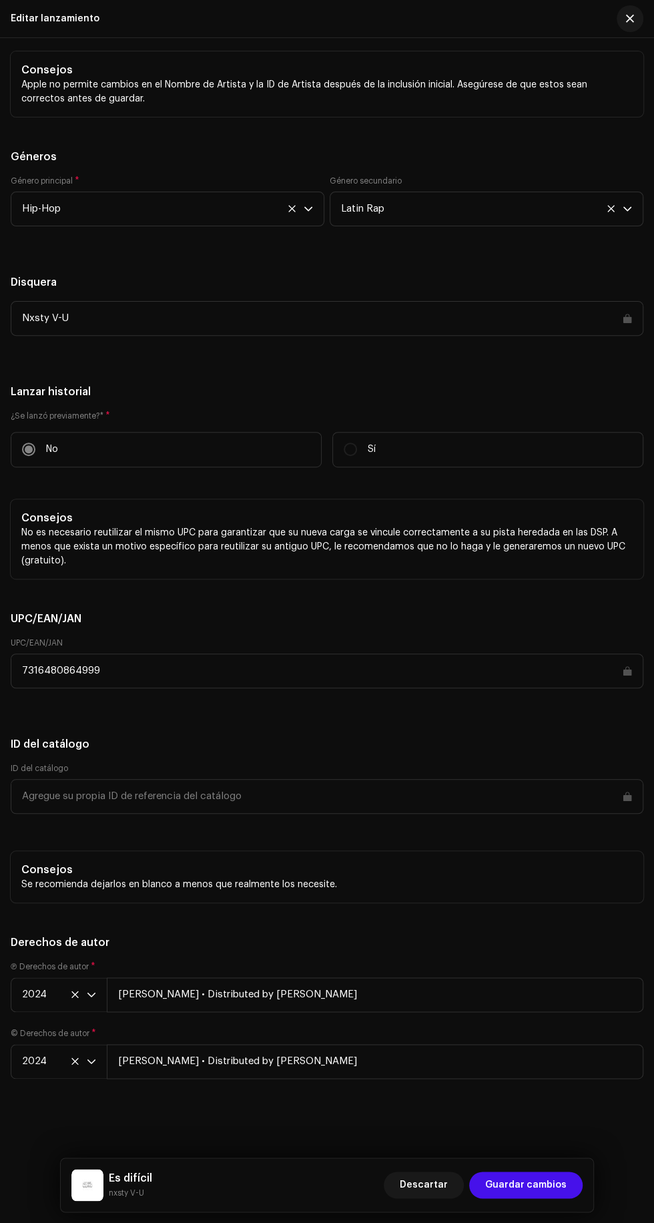
click at [526, 1185] on span "Guardar cambios" at bounding box center [525, 1185] width 81 height 27
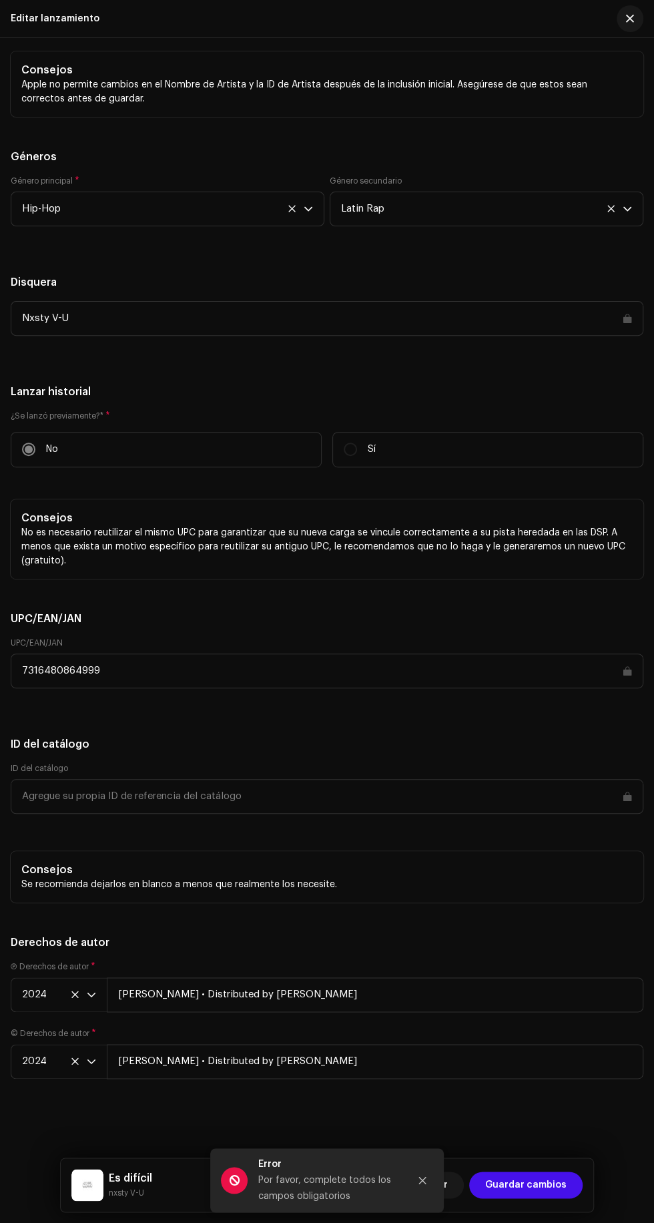
click at [422, 1181] on icon "Close" at bounding box center [422, 1180] width 7 height 7
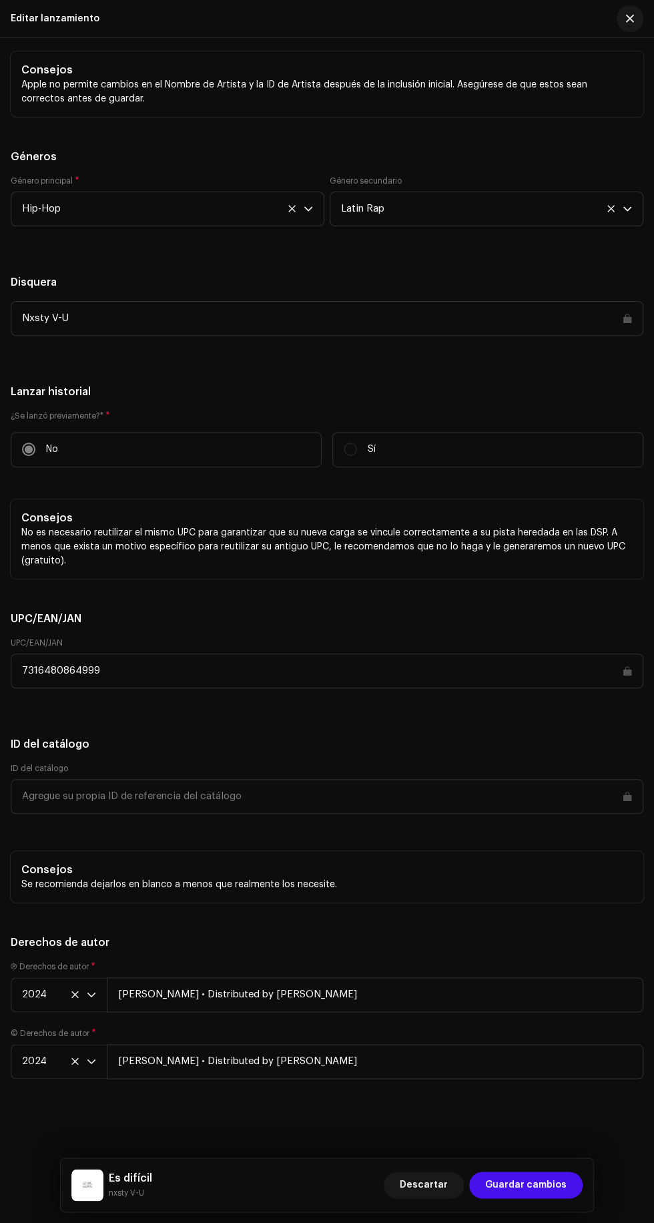
click at [567, 1186] on span "Guardar cambios" at bounding box center [525, 1185] width 81 height 27
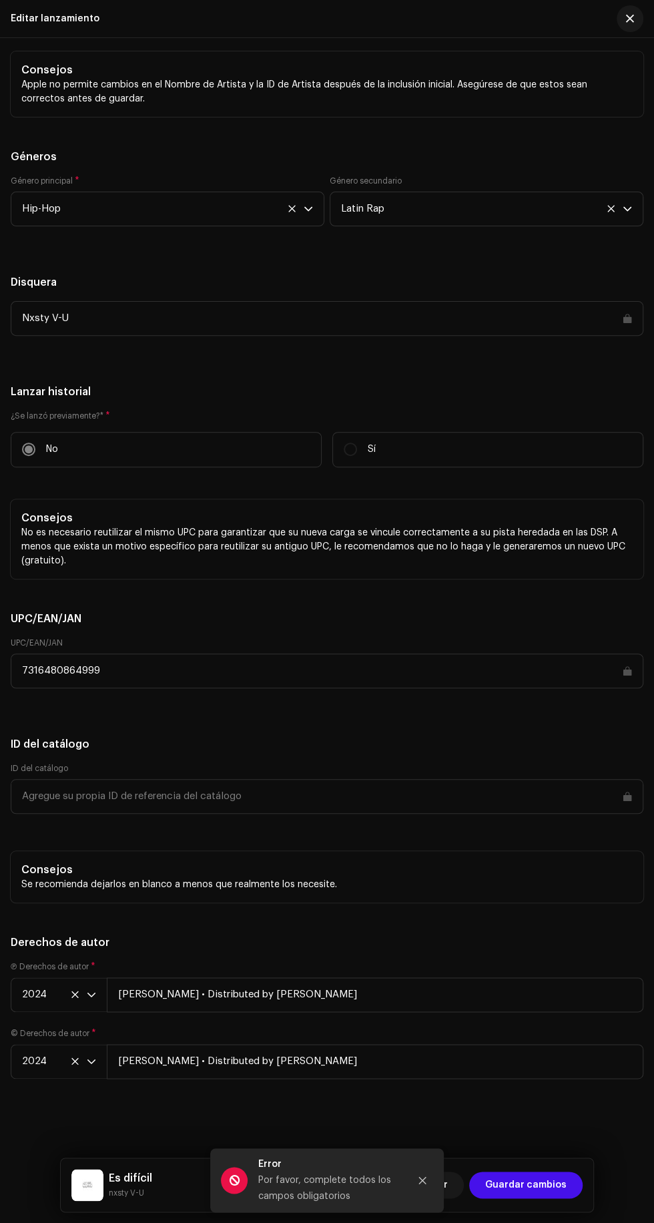
click at [552, 1185] on span "Guardar cambios" at bounding box center [525, 1185] width 81 height 27
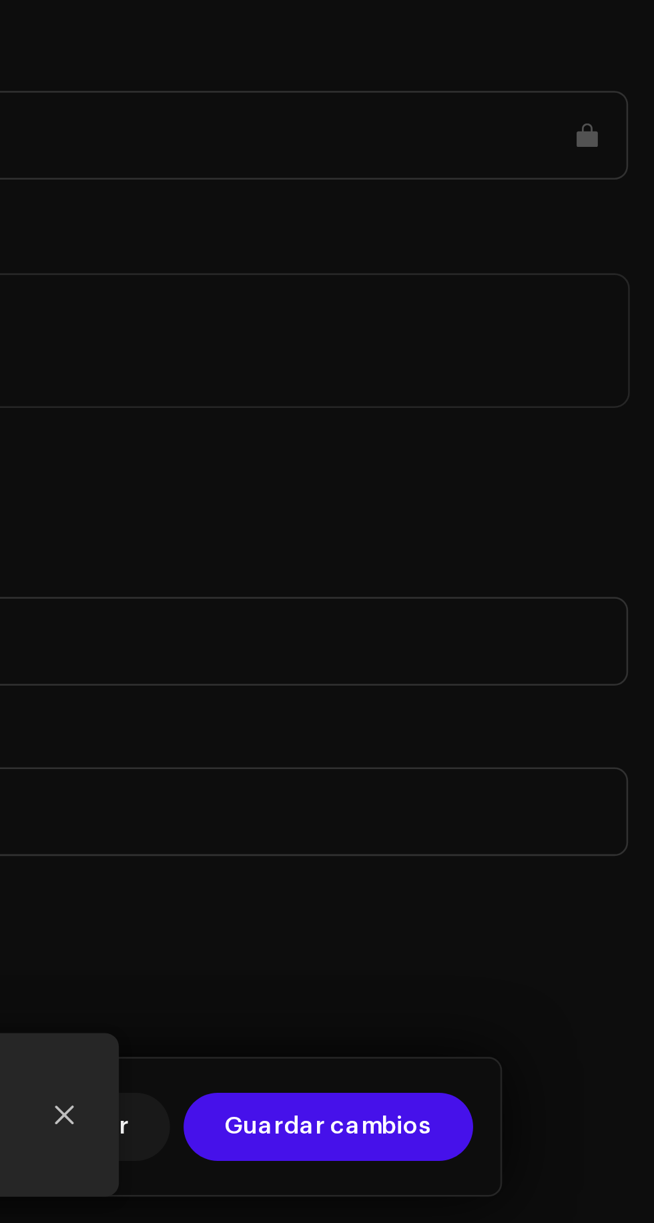
click at [556, 1179] on span "Guardar cambios" at bounding box center [525, 1185] width 81 height 27
click at [557, 1178] on span "Guardar cambios" at bounding box center [525, 1185] width 81 height 27
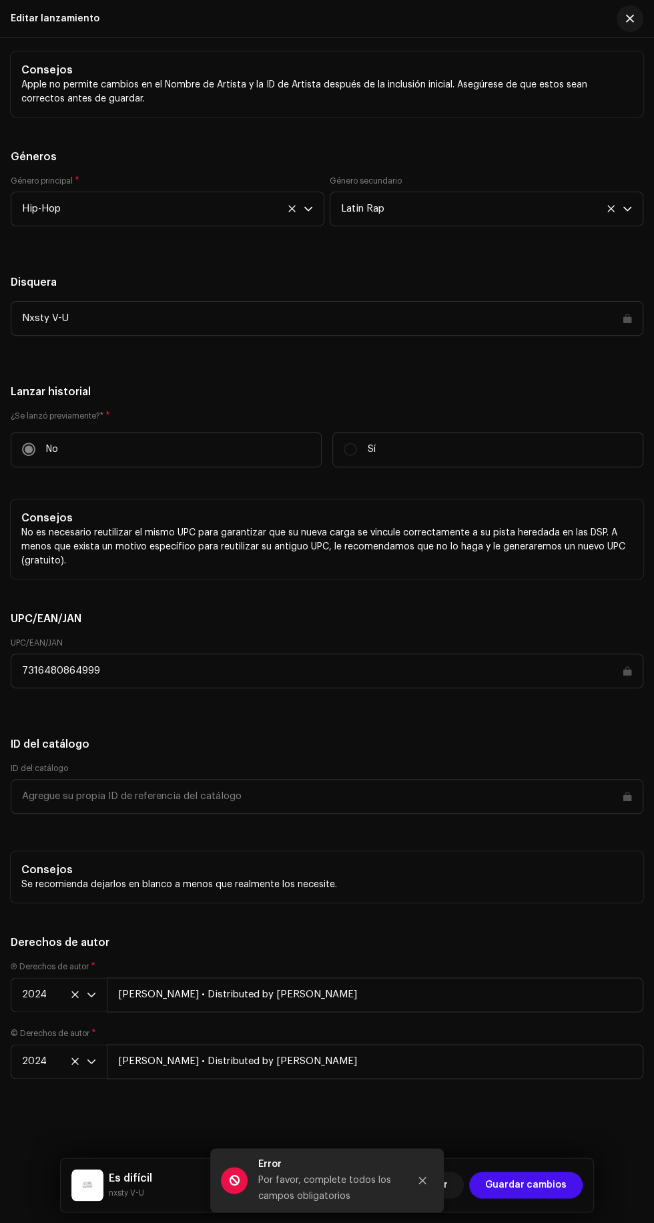
click at [570, 1167] on div "Es difícil nxsty V-U Descartar Guardar cambios" at bounding box center [327, 1185] width 533 height 53
click at [558, 1172] on span "Guardar cambios" at bounding box center [525, 1185] width 81 height 27
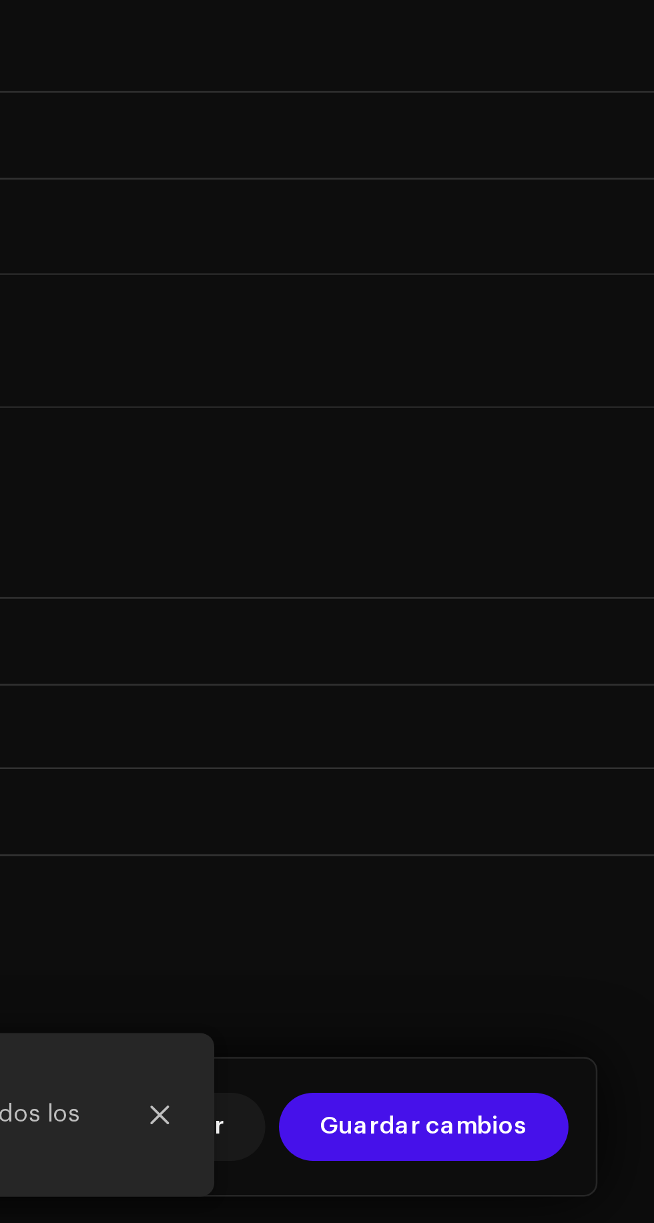
click at [557, 1179] on span "Guardar cambios" at bounding box center [525, 1185] width 81 height 27
click at [560, 1186] on span "Guardar cambios" at bounding box center [525, 1185] width 81 height 27
click at [564, 1186] on span "Guardar cambios" at bounding box center [525, 1185] width 81 height 27
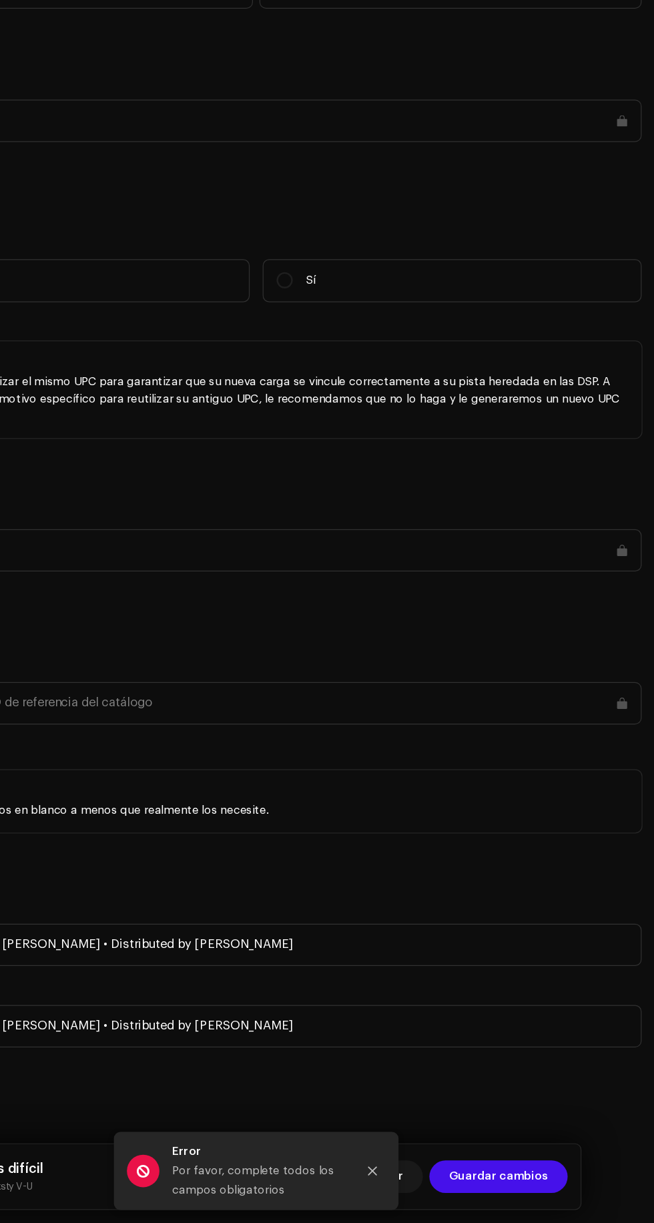
scroll to position [186, 0]
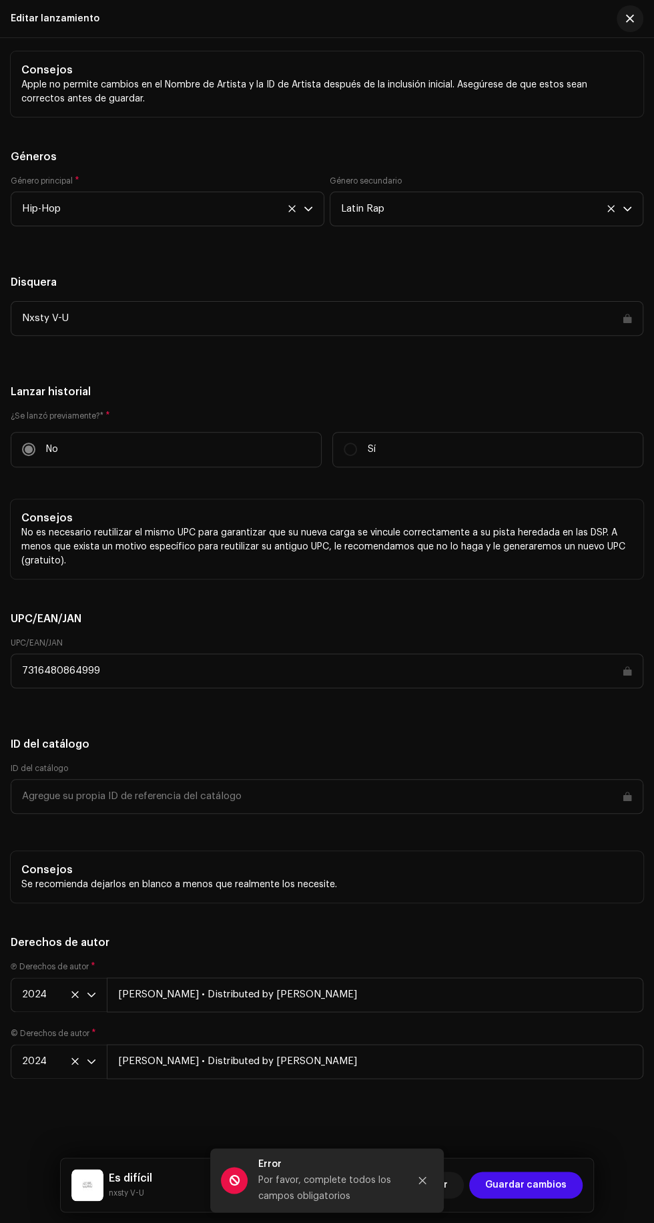
click at [422, 1181] on icon "Close" at bounding box center [422, 1180] width 7 height 7
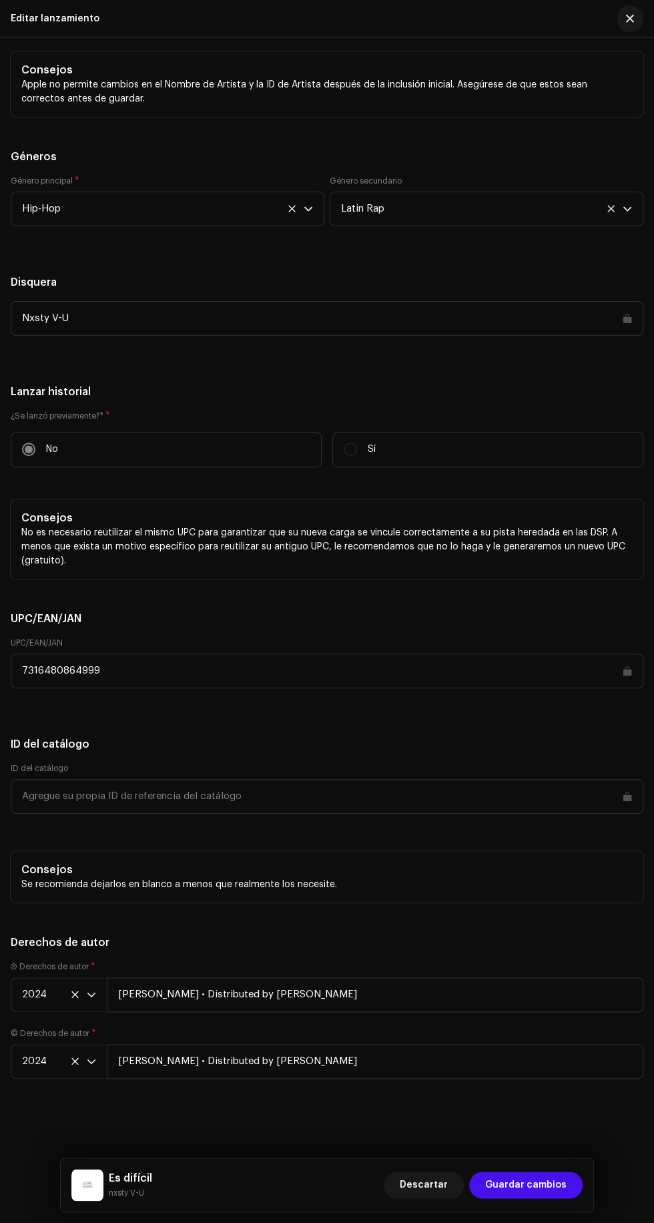
click at [570, 1165] on div "Es difícil nxsty V-U Descartar Guardar cambios" at bounding box center [327, 1185] width 533 height 53
click at [562, 1175] on span "Guardar cambios" at bounding box center [525, 1185] width 81 height 27
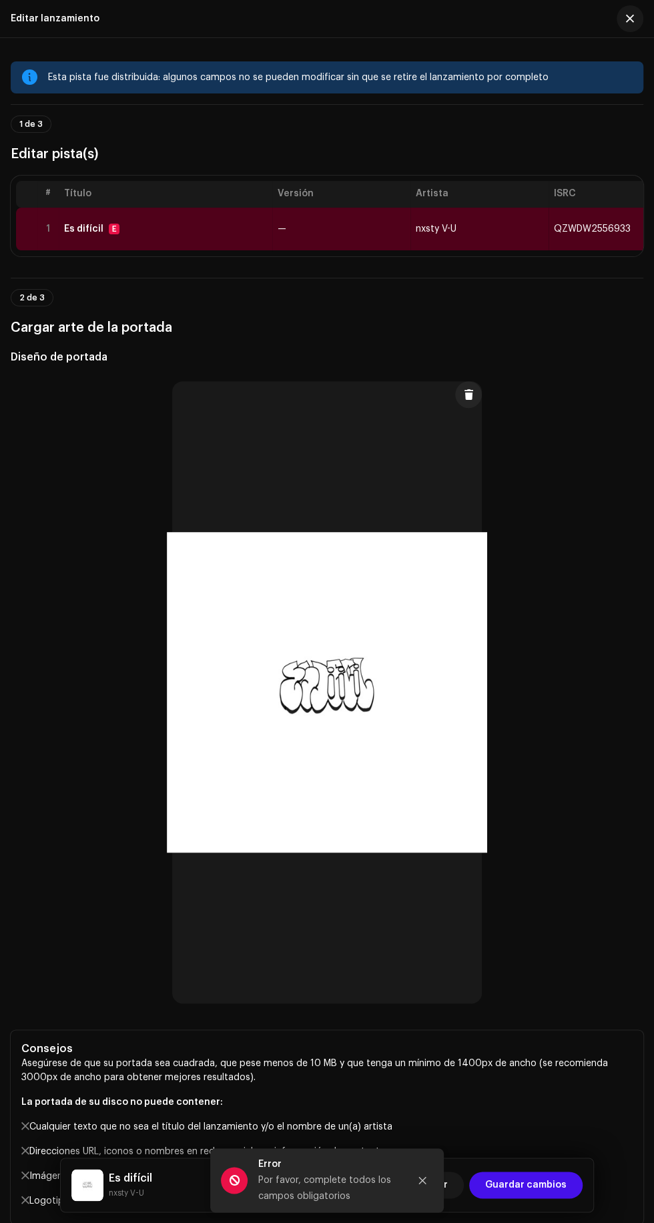
scroll to position [0, 0]
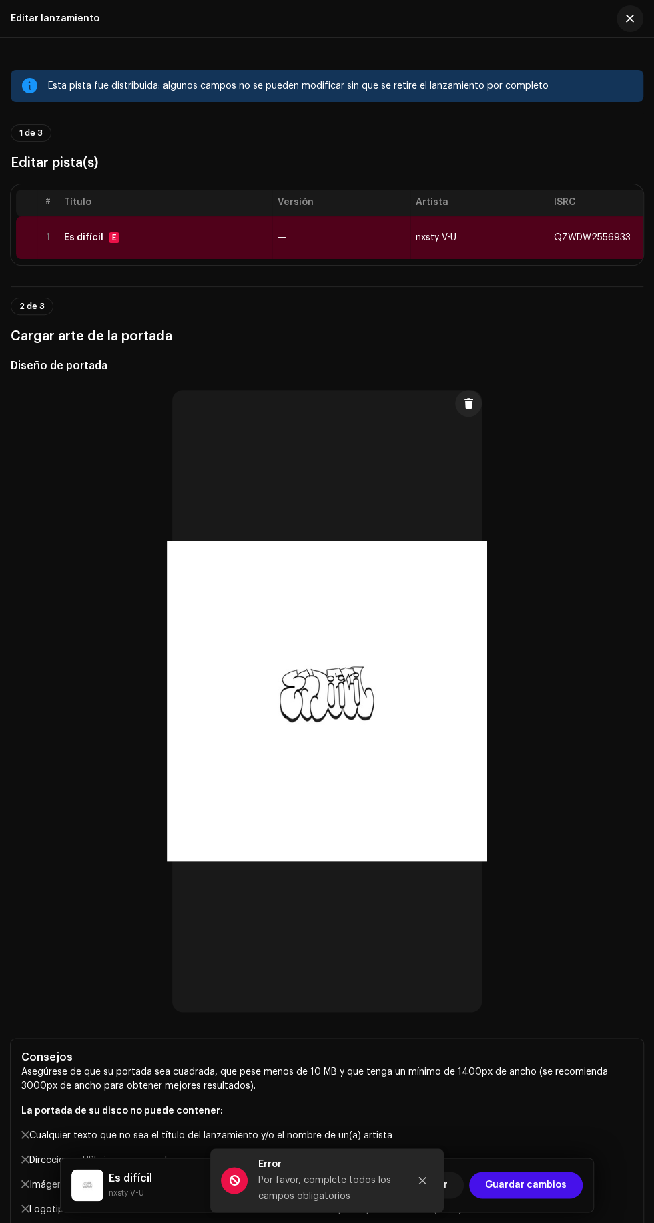
click at [46, 287] on hr at bounding box center [327, 286] width 633 height 1
click at [19, 311] on span "2 de 3" at bounding box center [31, 307] width 25 height 8
click at [22, 287] on hr at bounding box center [327, 286] width 633 height 1
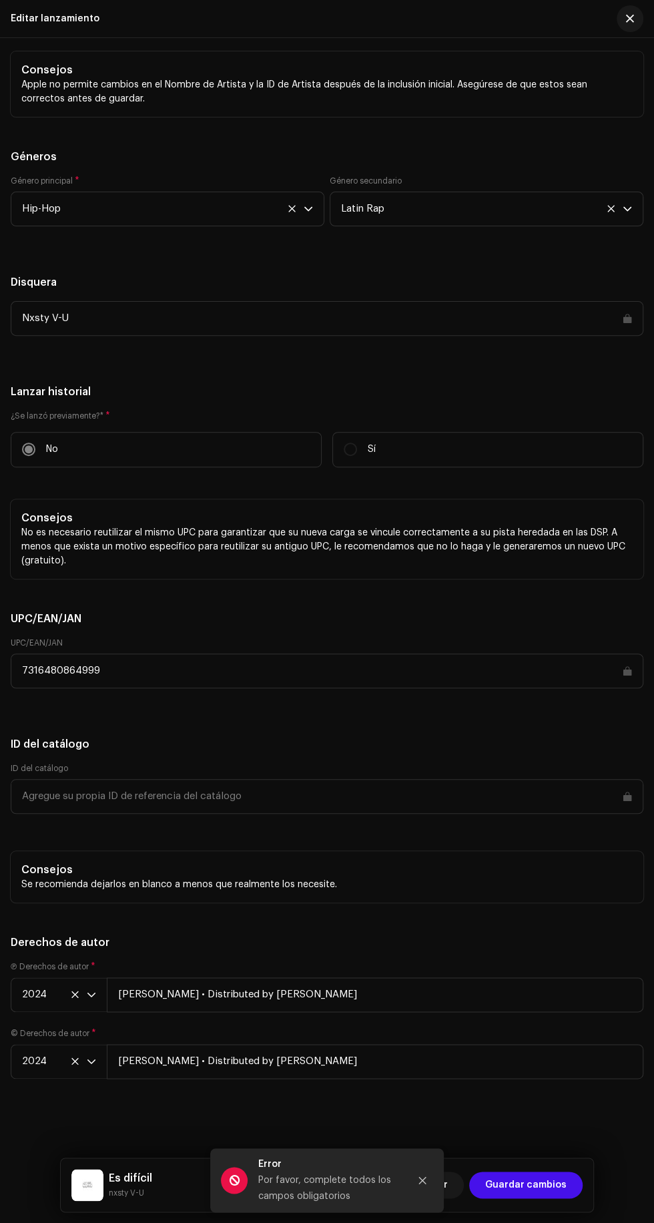
scroll to position [3189, 0]
click at [435, 1185] on div at bounding box center [422, 1180] width 27 height 27
click at [436, 1185] on div "Error Por favor, complete todos los campos obligatorios" at bounding box center [327, 1181] width 234 height 64
click at [440, 1169] on div "Error Por favor, complete todos los campos obligatorios" at bounding box center [327, 1181] width 234 height 64
click at [436, 1185] on div "Error Por favor, complete todos los campos obligatorios" at bounding box center [327, 1181] width 234 height 64
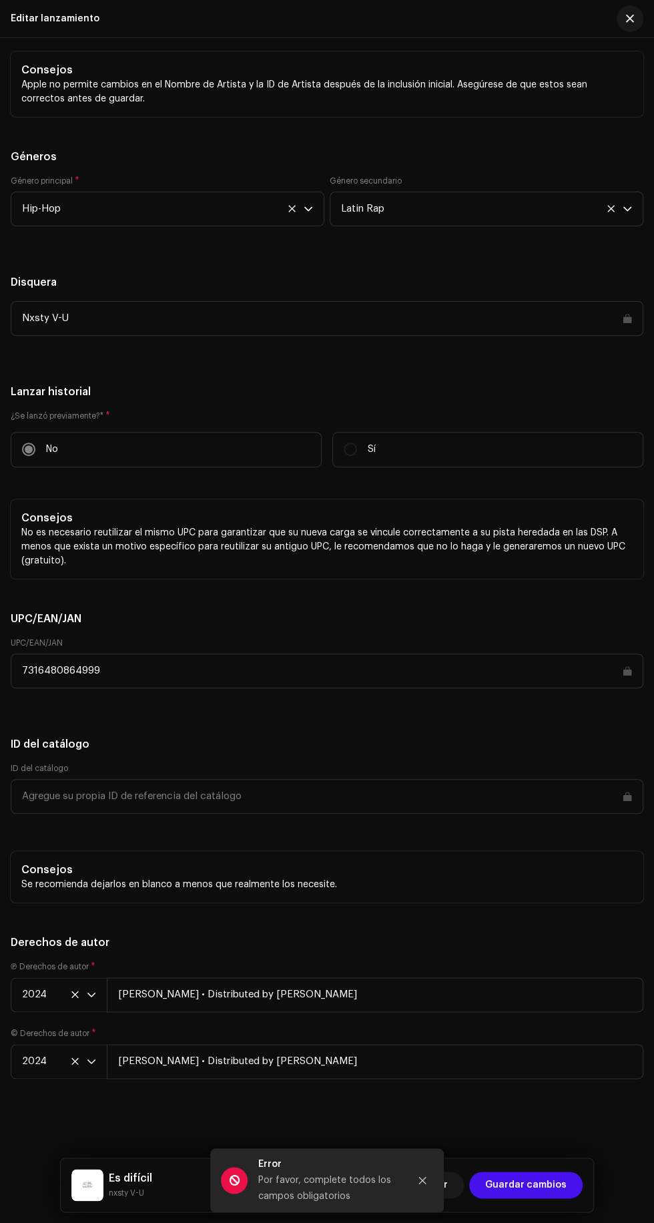
click at [422, 1181] on icon "Close" at bounding box center [422, 1180] width 7 height 7
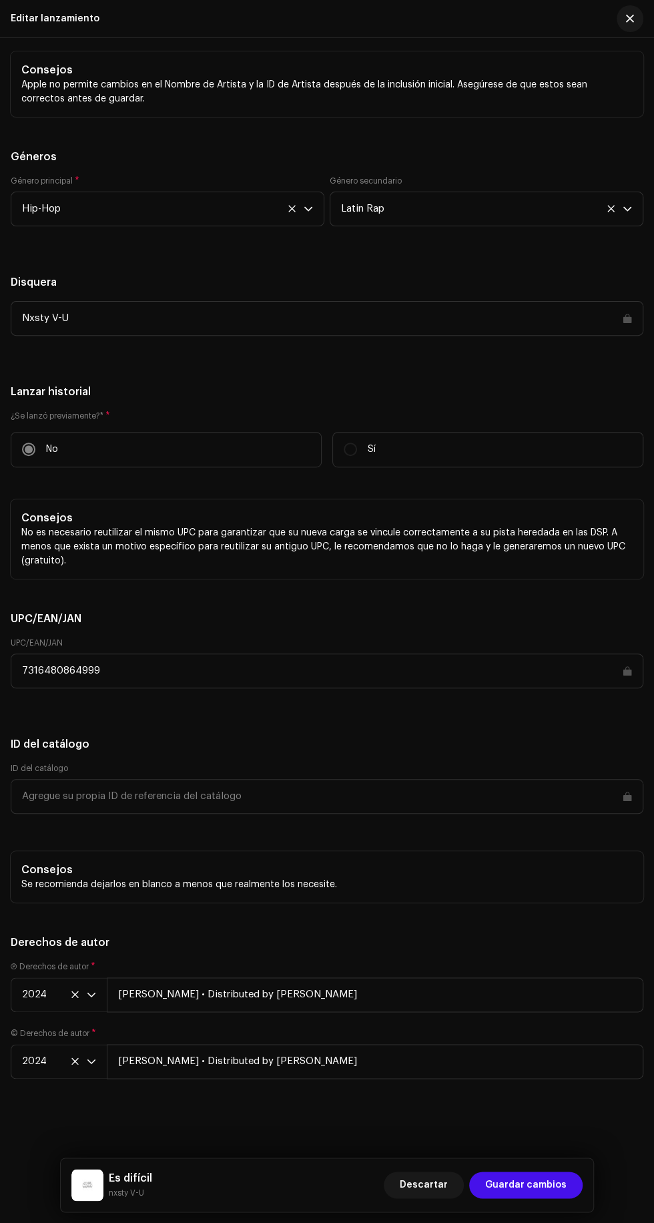
click at [426, 1184] on span "Descartar" at bounding box center [424, 1185] width 48 height 27
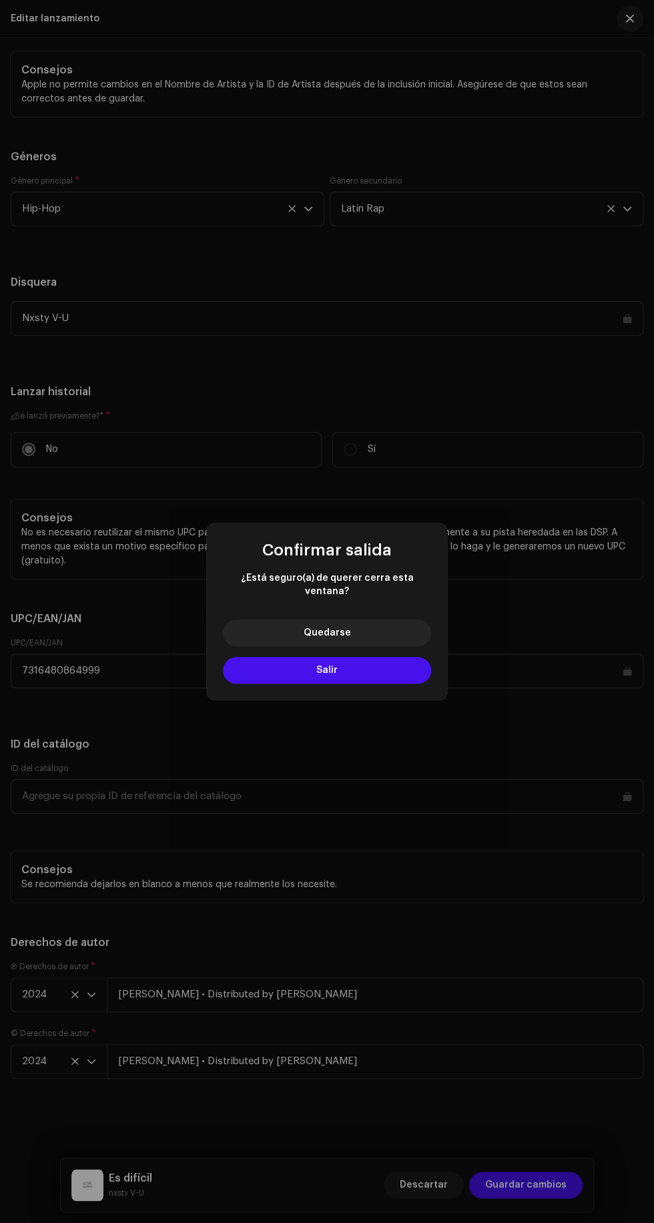
click at [395, 639] on button "Quedarse" at bounding box center [327, 633] width 208 height 27
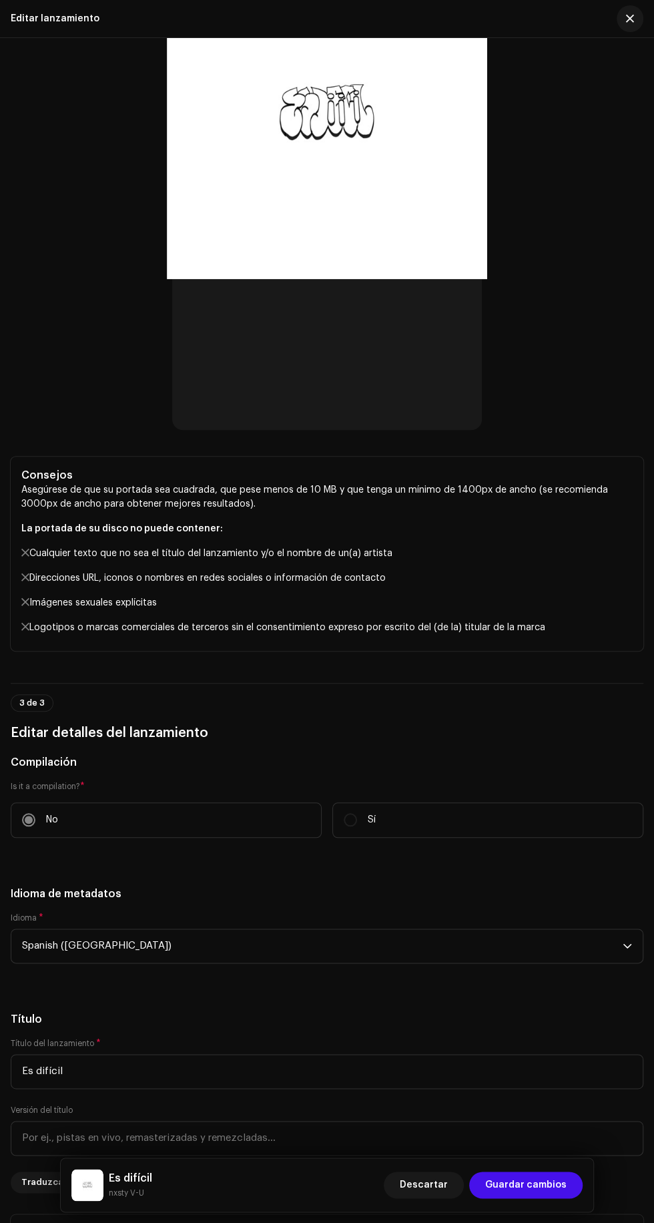
scroll to position [0, 0]
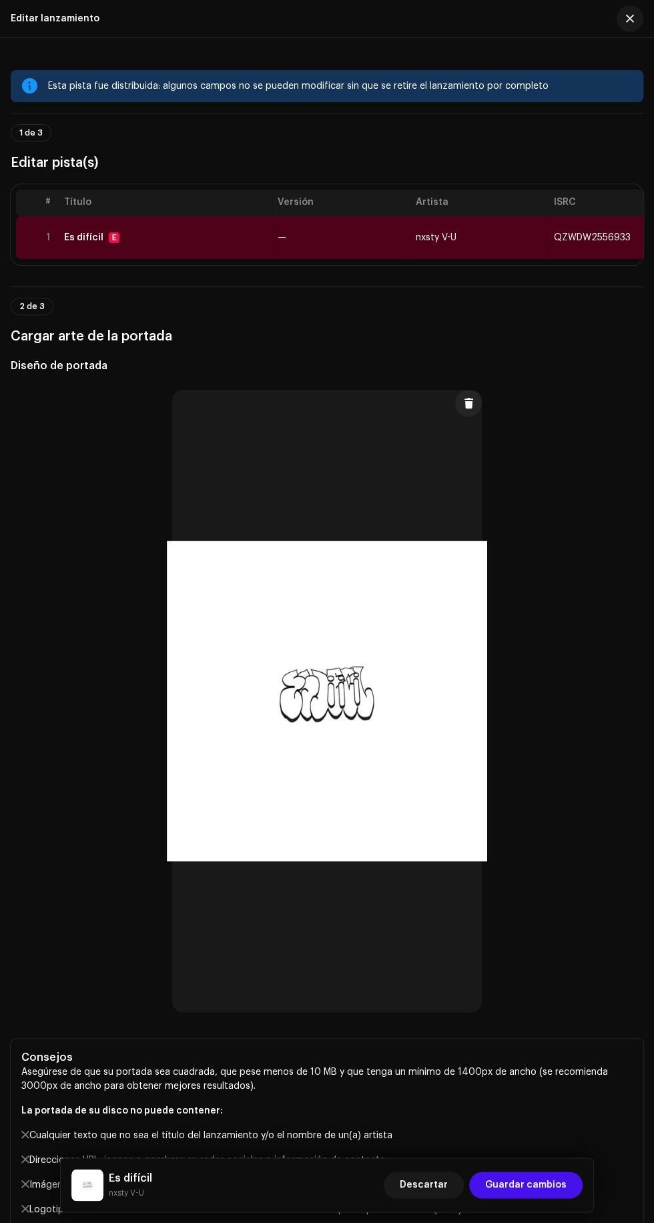
click at [426, 242] on span "nxsty V-U" at bounding box center [436, 237] width 41 height 9
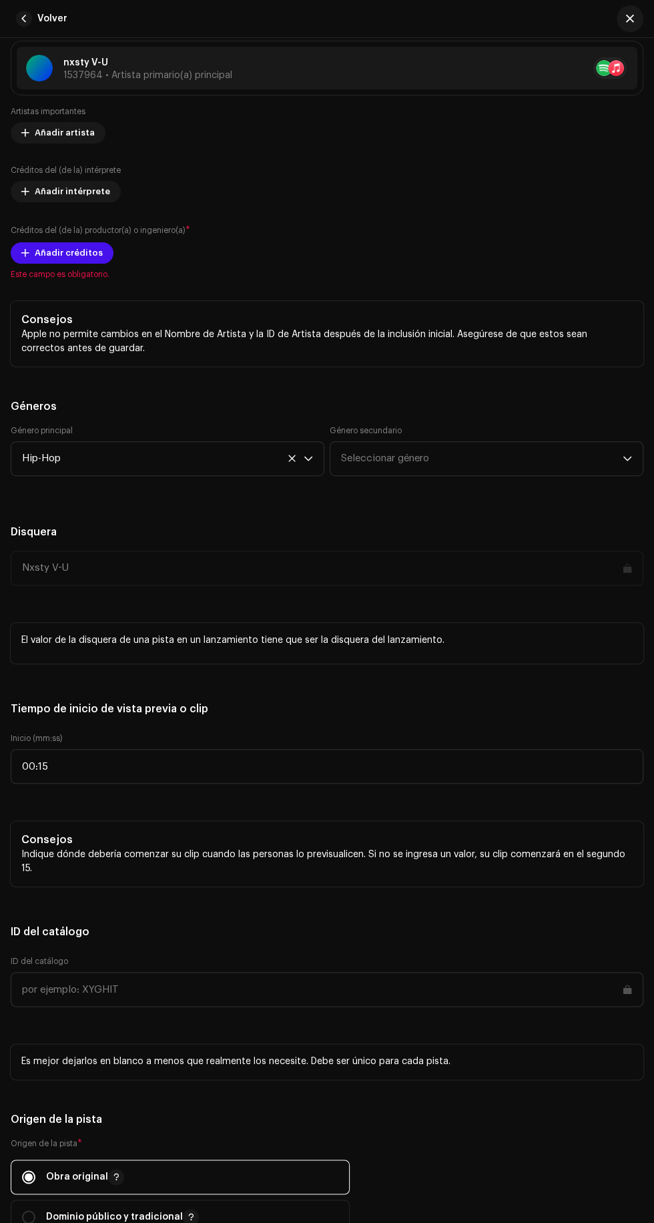
scroll to position [1048, 0]
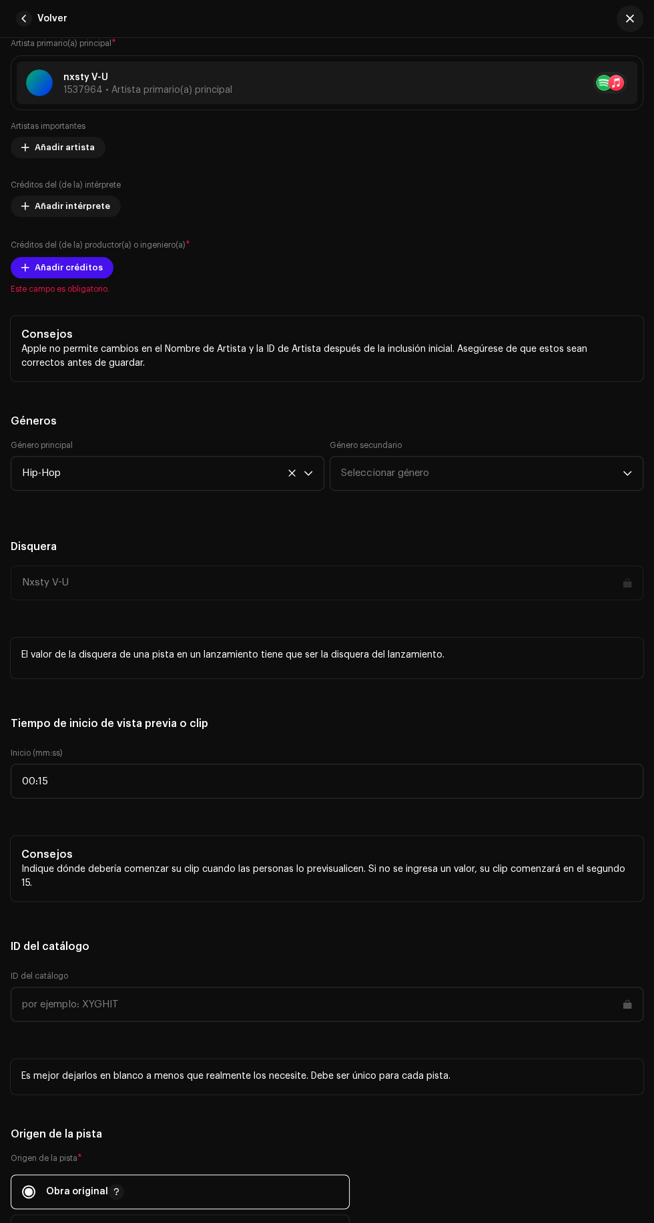
click at [25, 273] on span at bounding box center [25, 267] width 8 height 11
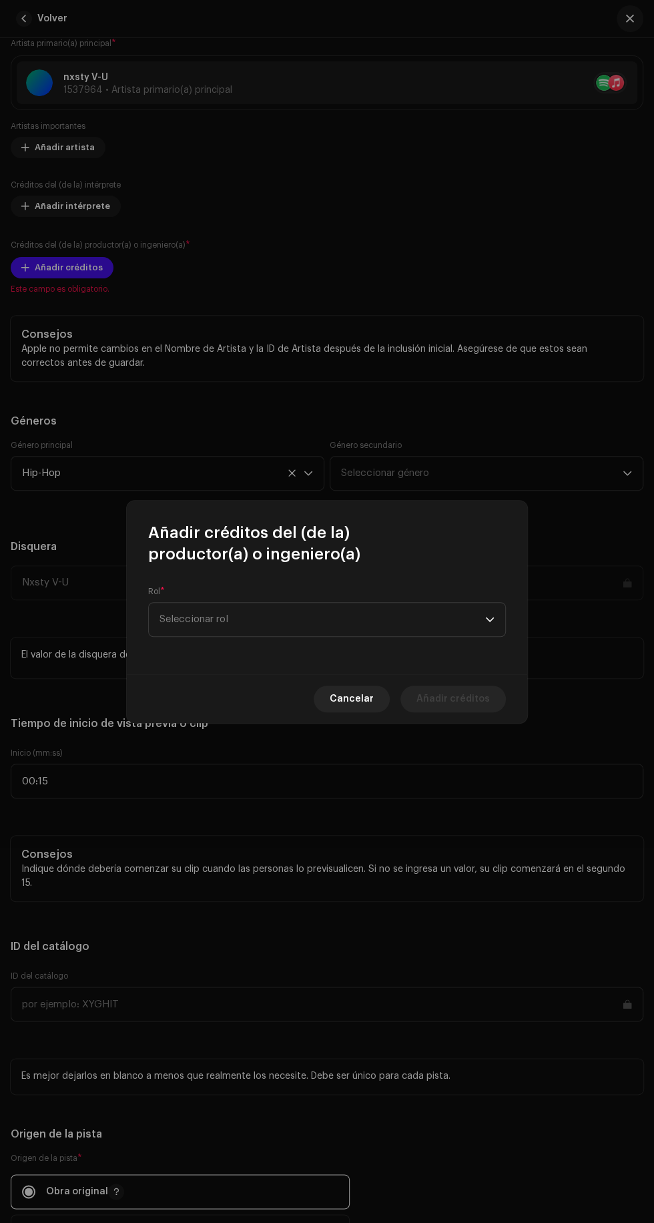
click at [395, 621] on span "Seleccionar rol" at bounding box center [323, 619] width 326 height 33
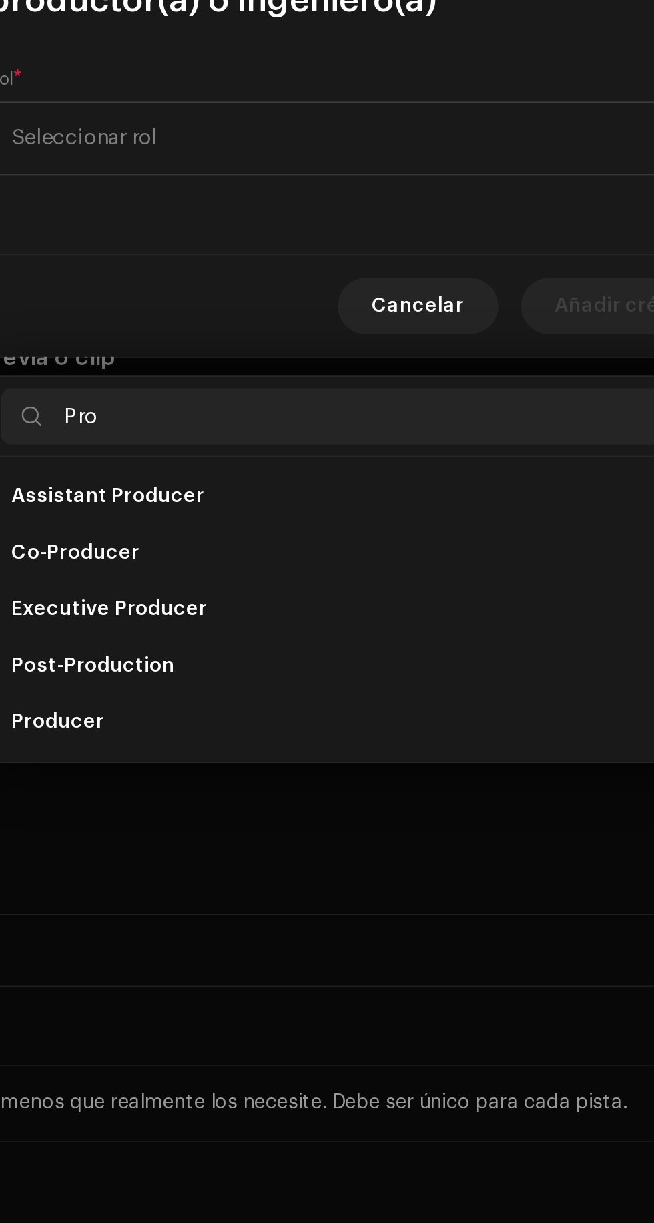
scroll to position [186, 0]
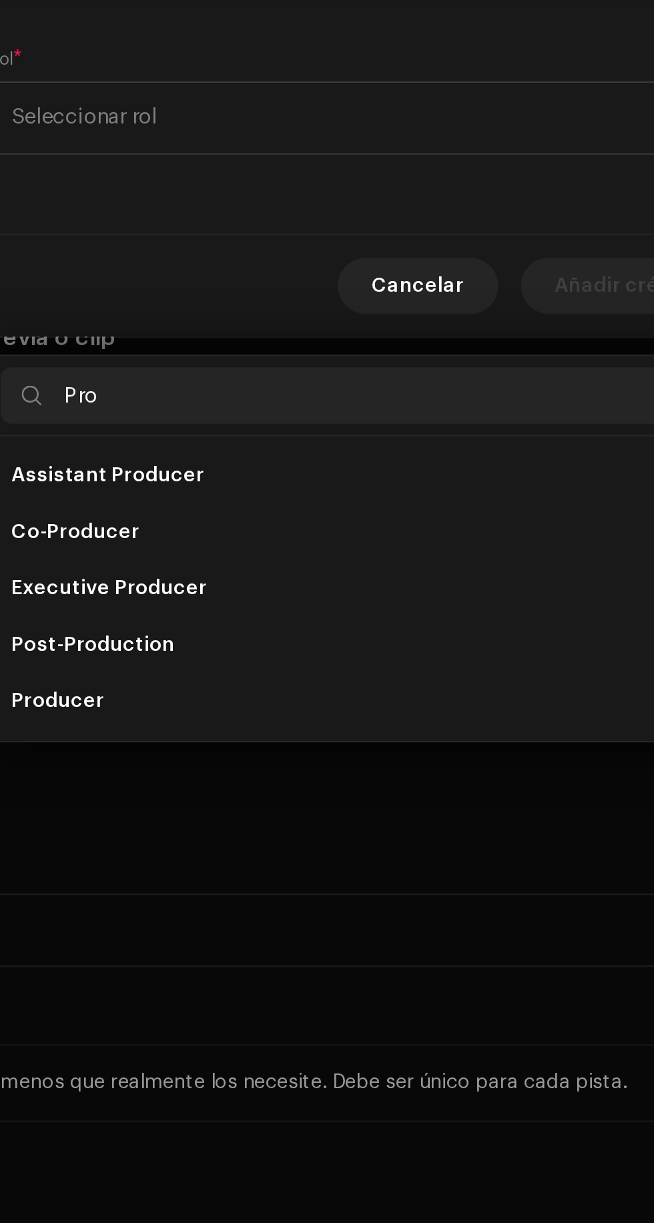
type input "Pro"
click at [185, 890] on span "Producer" at bounding box center [182, 896] width 44 height 13
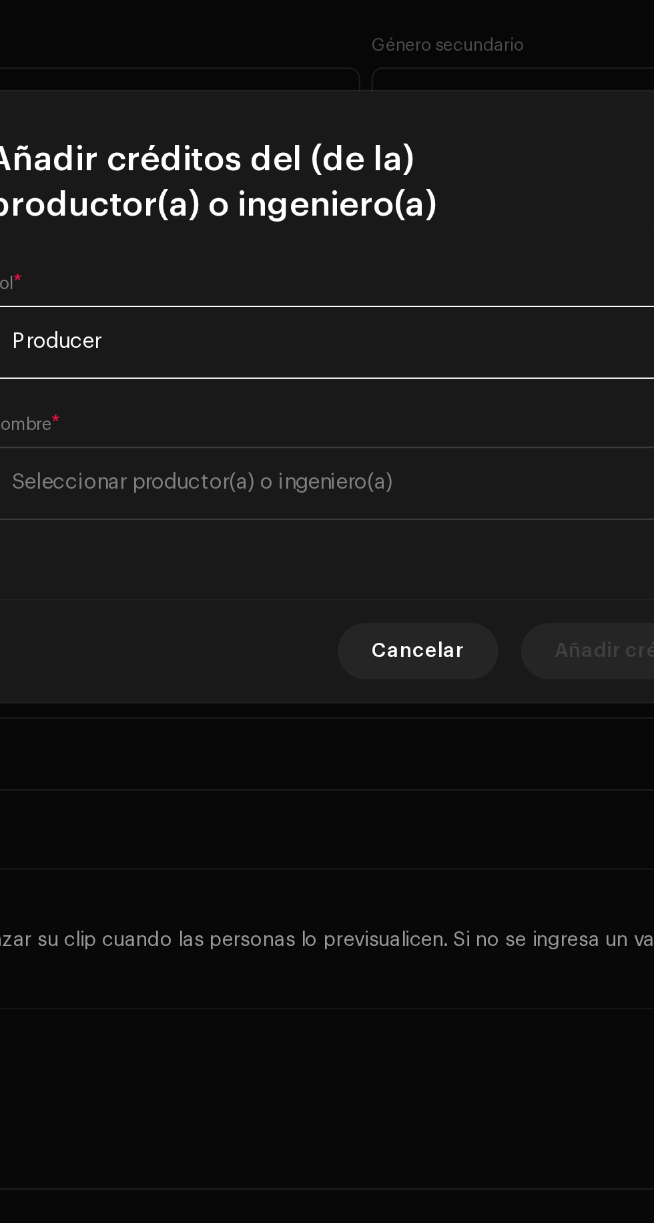
click at [365, 650] on span "Seleccionar productor(a) o ingeniero(a)" at bounding box center [323, 652] width 326 height 33
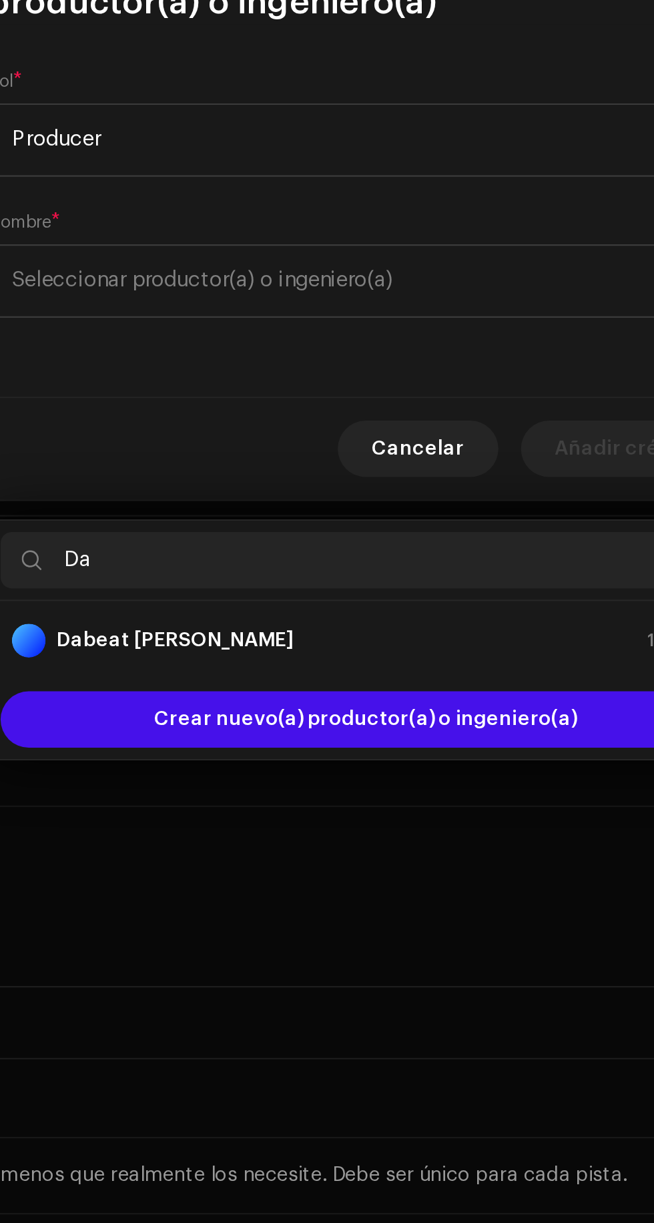
type input "Da"
click at [313, 815] on div "Dabeat cruz 1614772" at bounding box center [327, 823] width 335 height 16
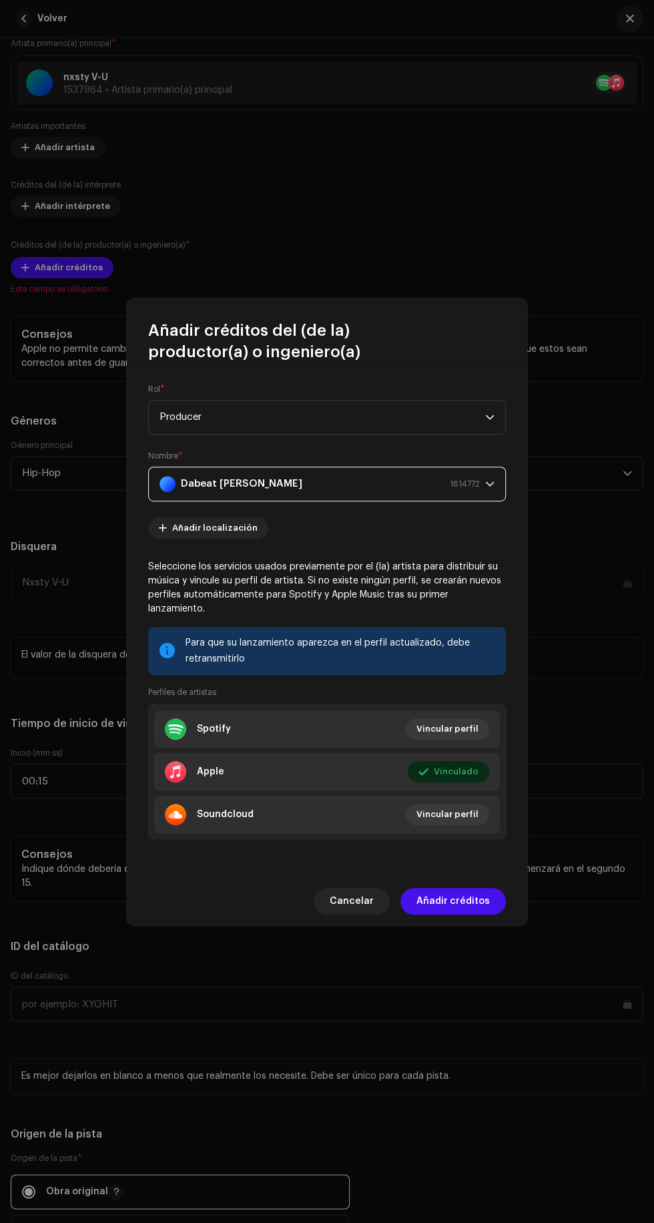
click at [479, 915] on span "Añadir créditos" at bounding box center [453, 901] width 73 height 27
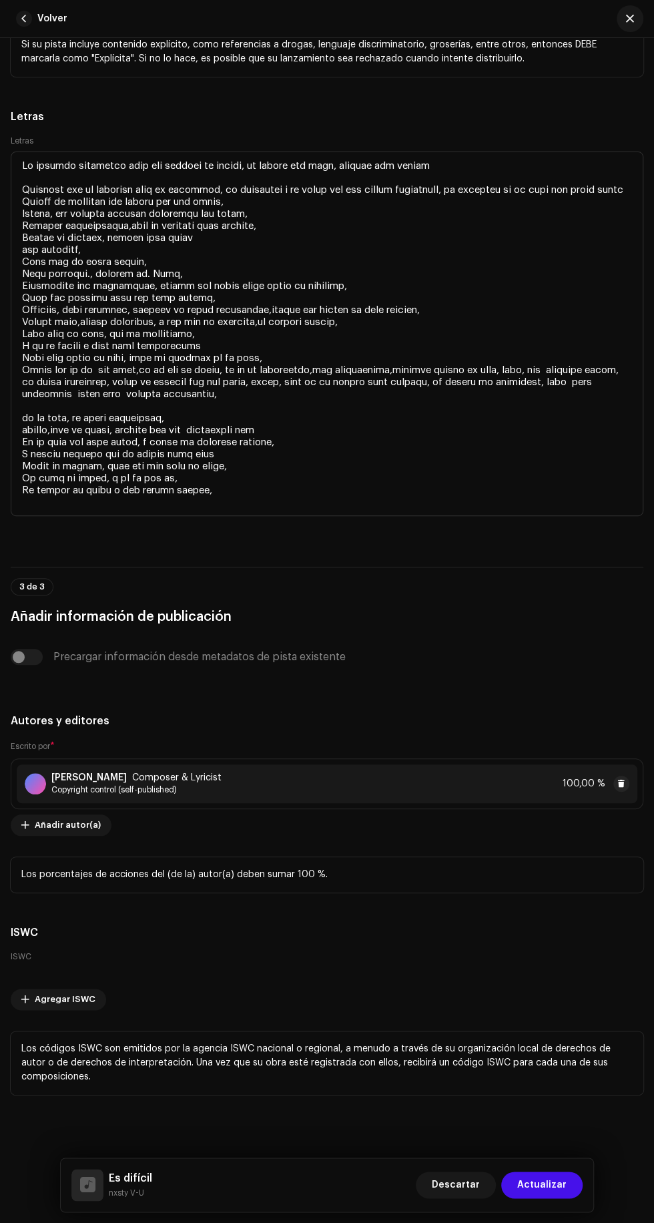
scroll to position [4357, 0]
click at [560, 1185] on span "Actualizar" at bounding box center [542, 1185] width 49 height 27
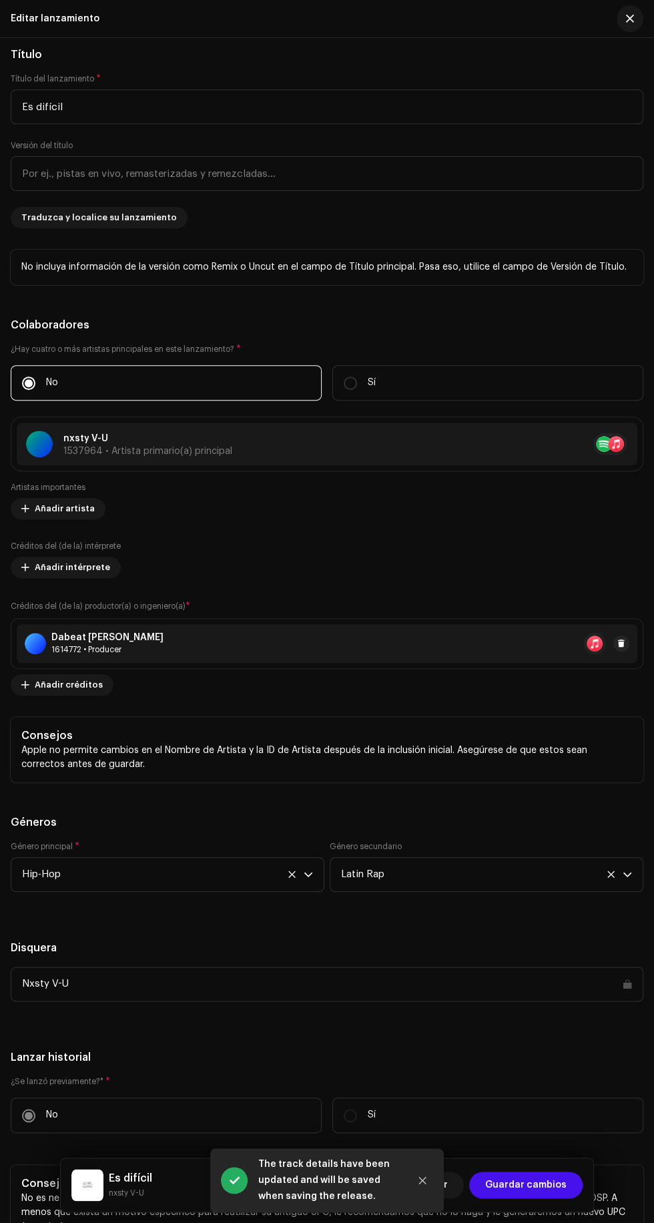
scroll to position [3189, 0]
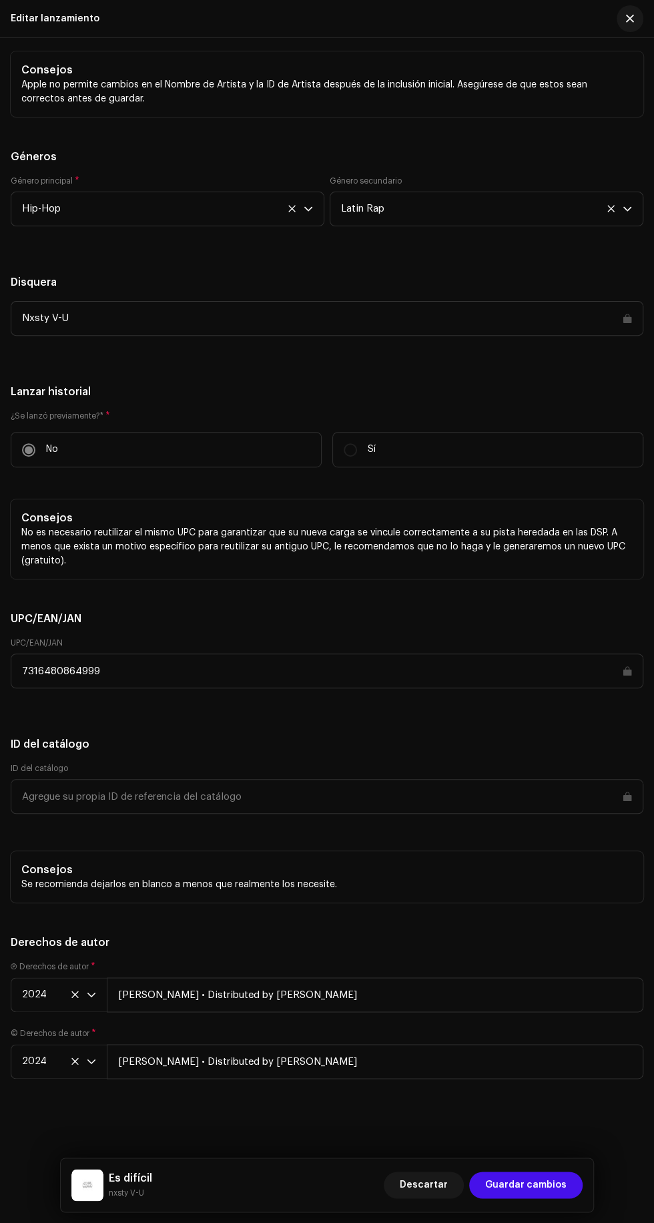
click at [541, 1182] on span "Guardar cambios" at bounding box center [525, 1185] width 81 height 27
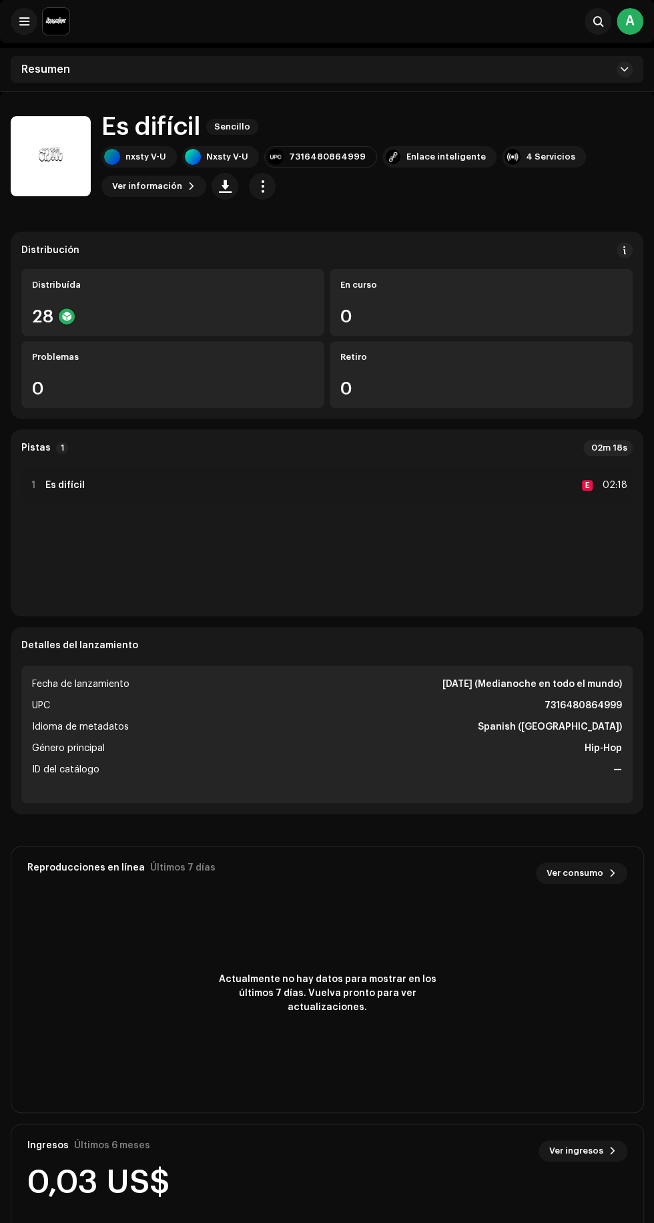
click at [160, 188] on span "Ver información" at bounding box center [147, 186] width 70 height 27
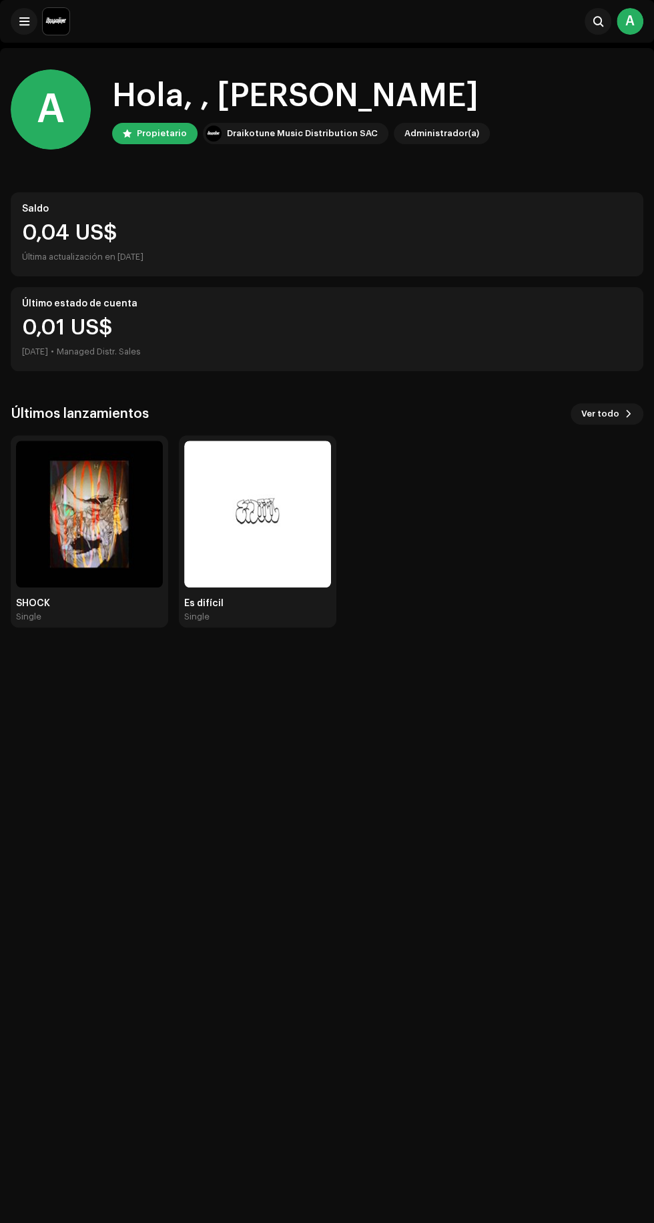
click at [542, 255] on div "Última actualización en [DATE]" at bounding box center [327, 257] width 610 height 16
click at [628, 413] on span at bounding box center [629, 414] width 8 height 11
